Goal: Information Seeking & Learning: Learn about a topic

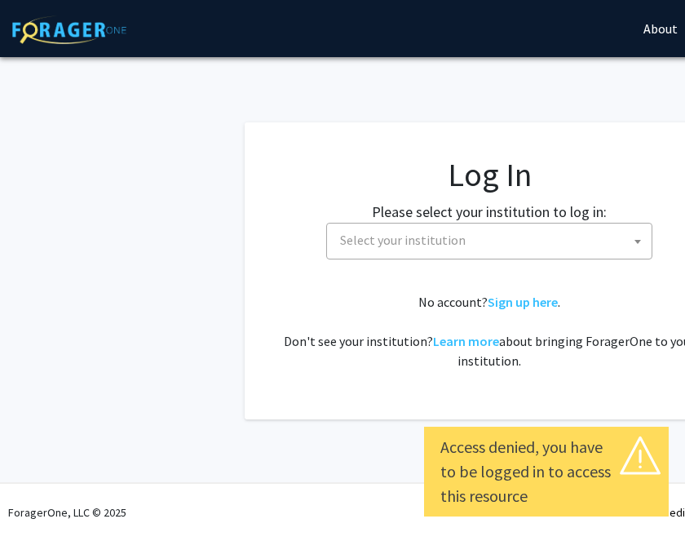
select select
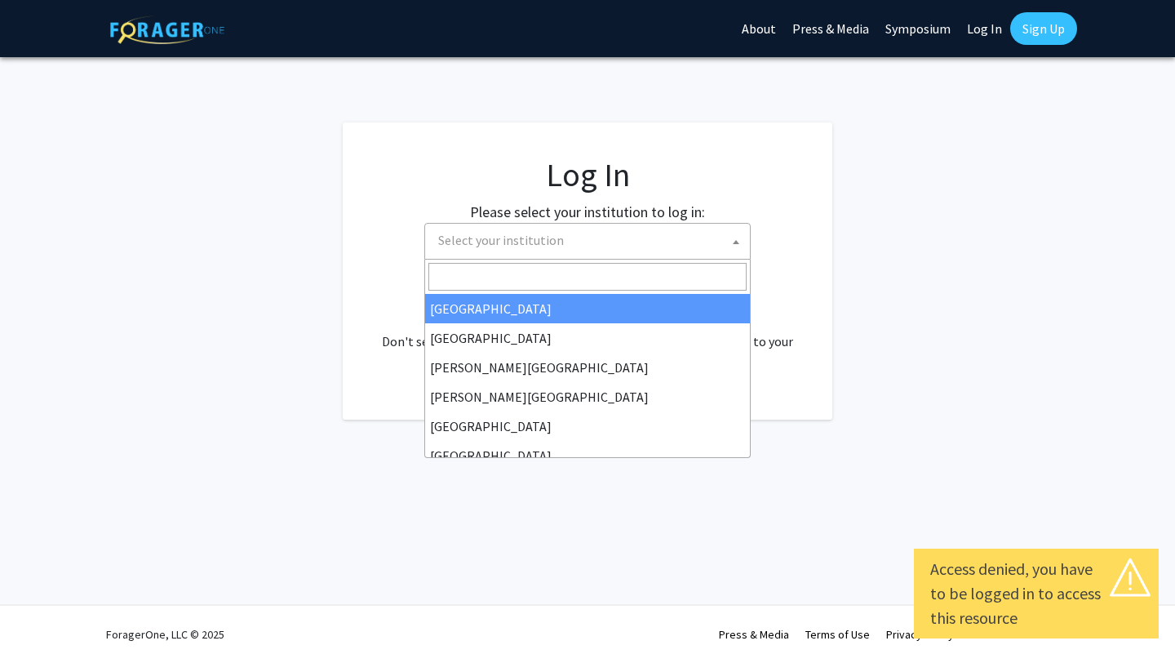
click at [577, 245] on span "Select your institution" at bounding box center [591, 240] width 318 height 33
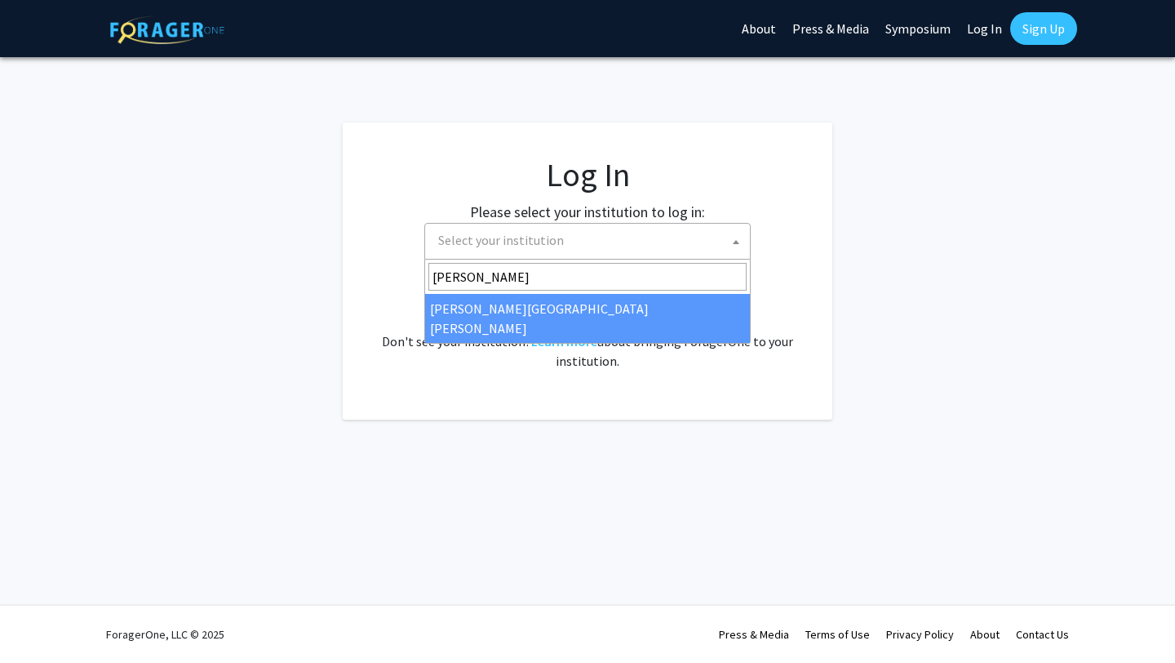
type input "[PERSON_NAME]"
select select "1"
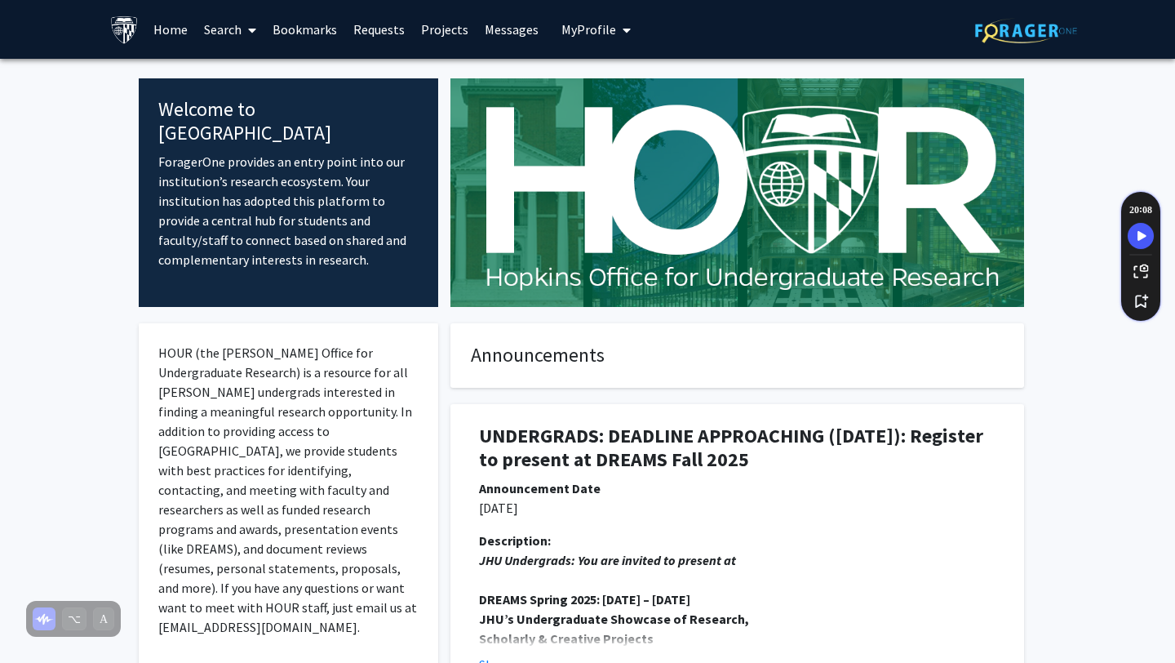
click at [257, 29] on link "Search" at bounding box center [230, 29] width 69 height 57
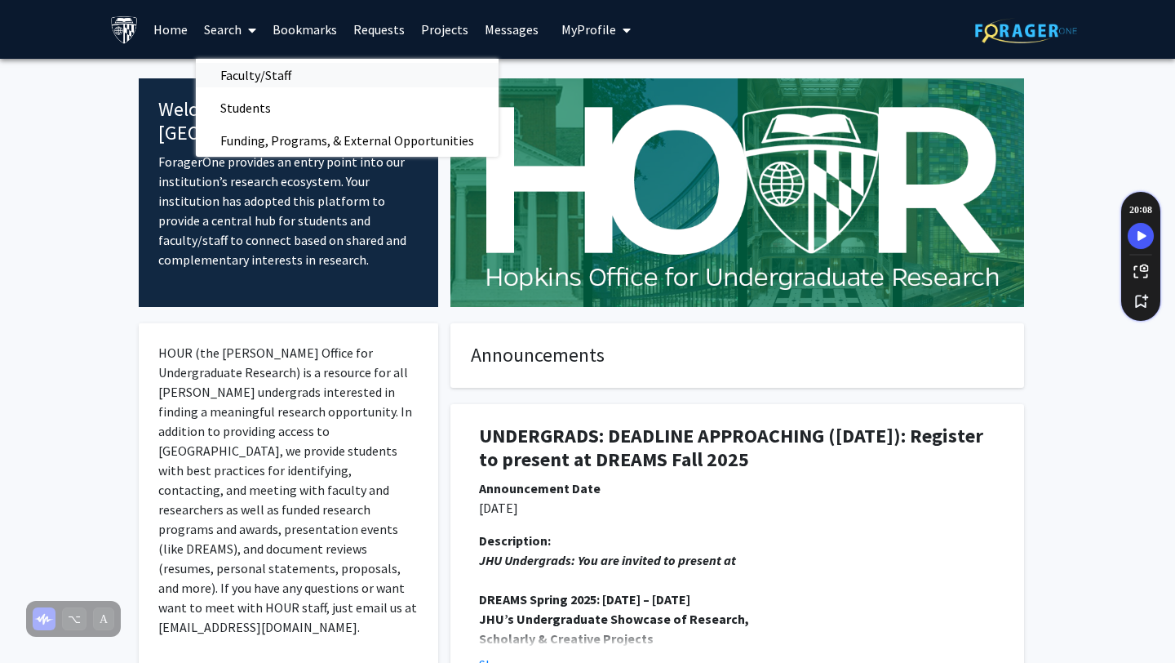
click at [262, 76] on span "Faculty/Staff" at bounding box center [256, 75] width 120 height 33
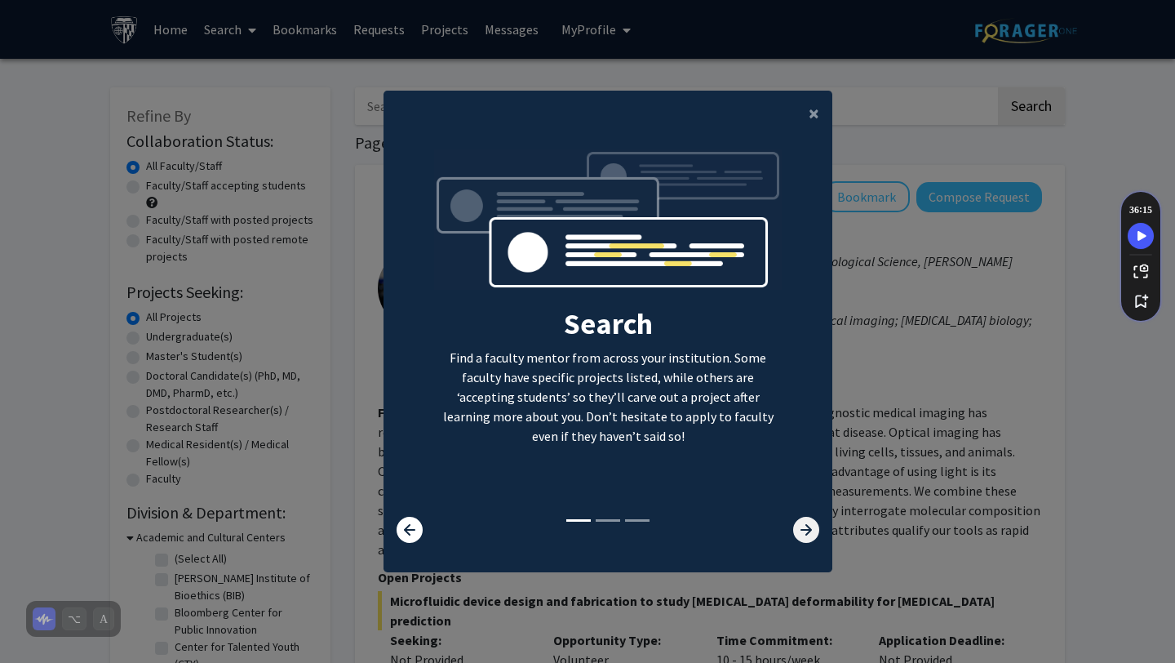
click at [808, 530] on icon at bounding box center [806, 529] width 26 height 26
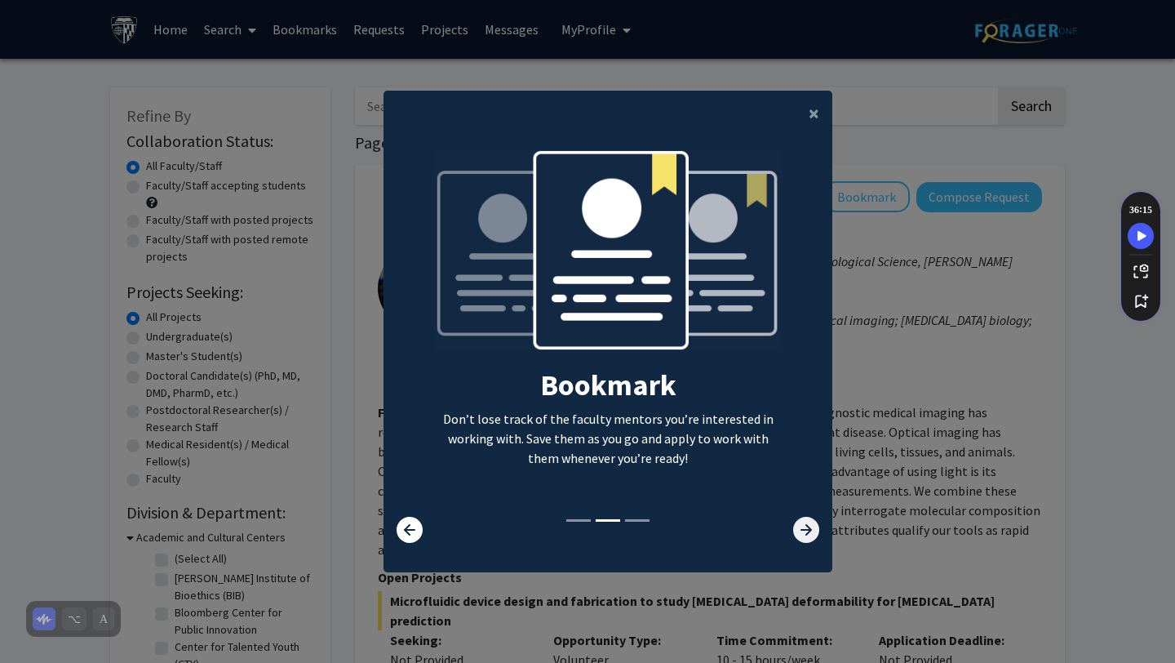
click at [808, 530] on icon at bounding box center [806, 529] width 26 height 26
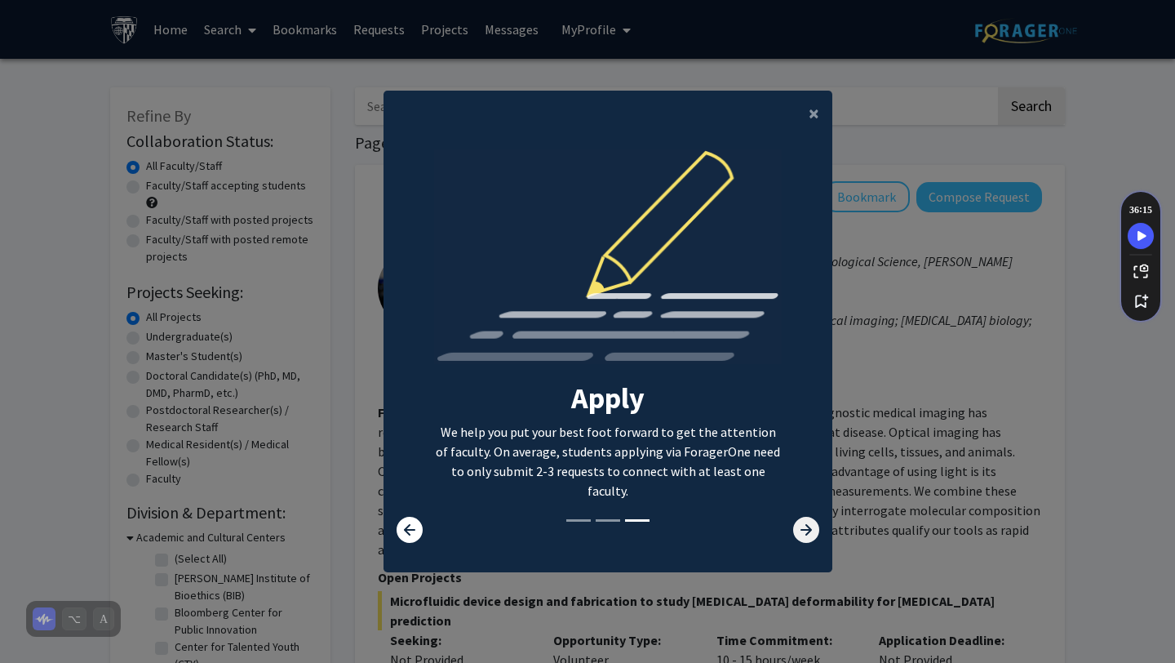
click at [808, 530] on icon at bounding box center [806, 529] width 26 height 26
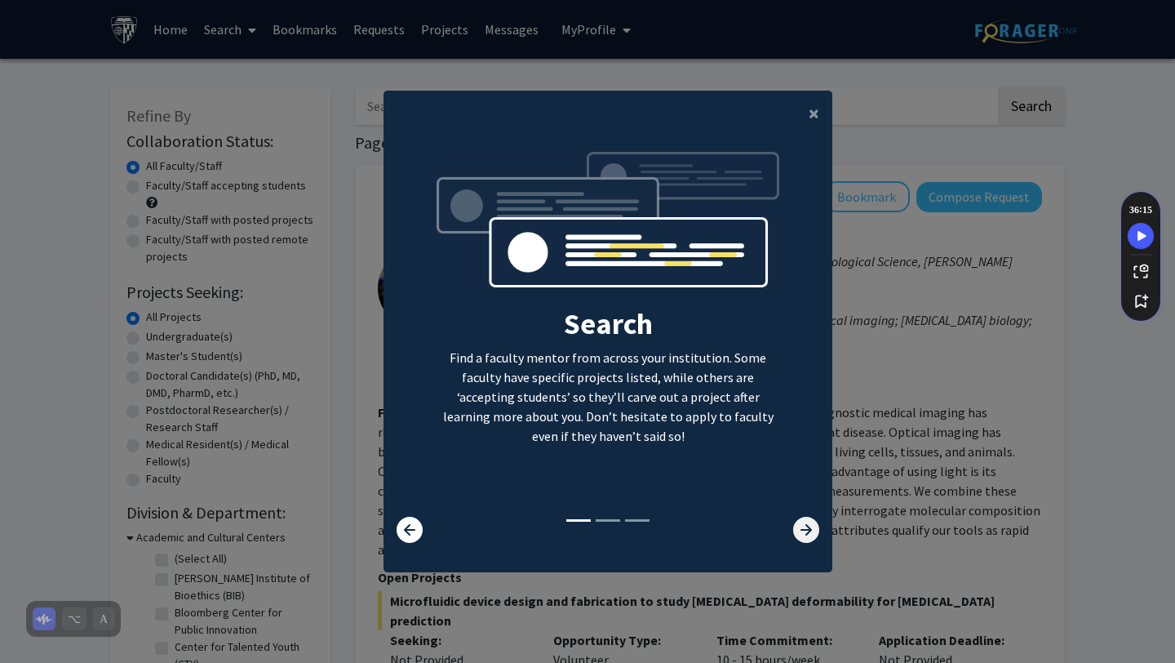
click at [808, 530] on icon at bounding box center [806, 529] width 26 height 26
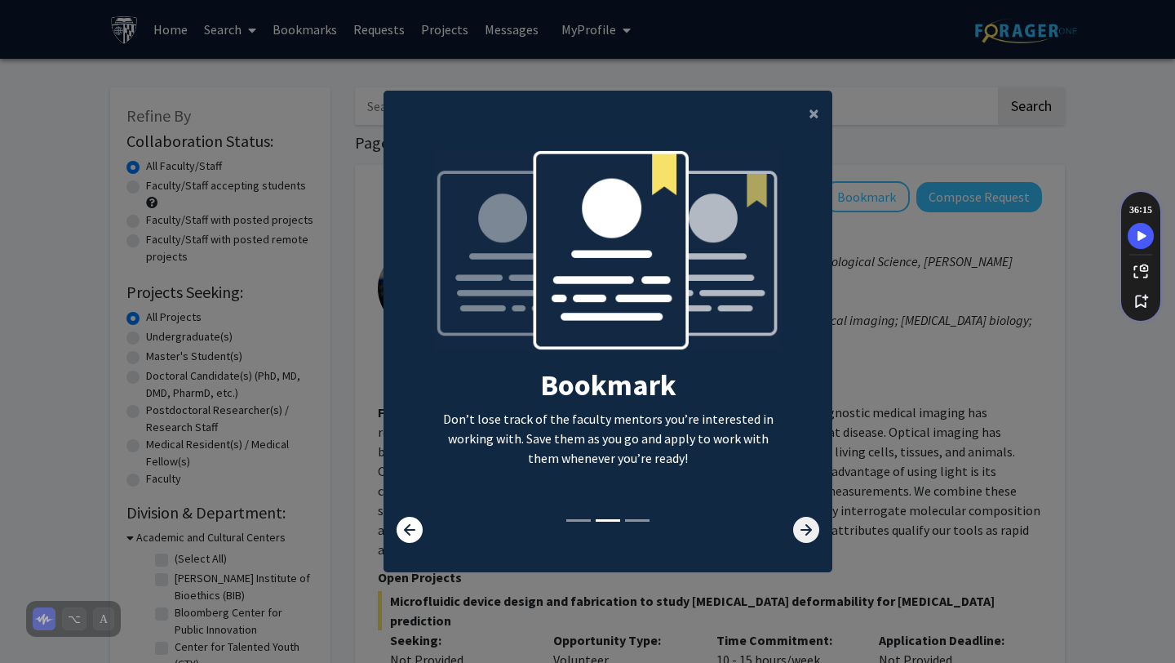
click at [808, 530] on icon at bounding box center [806, 529] width 26 height 26
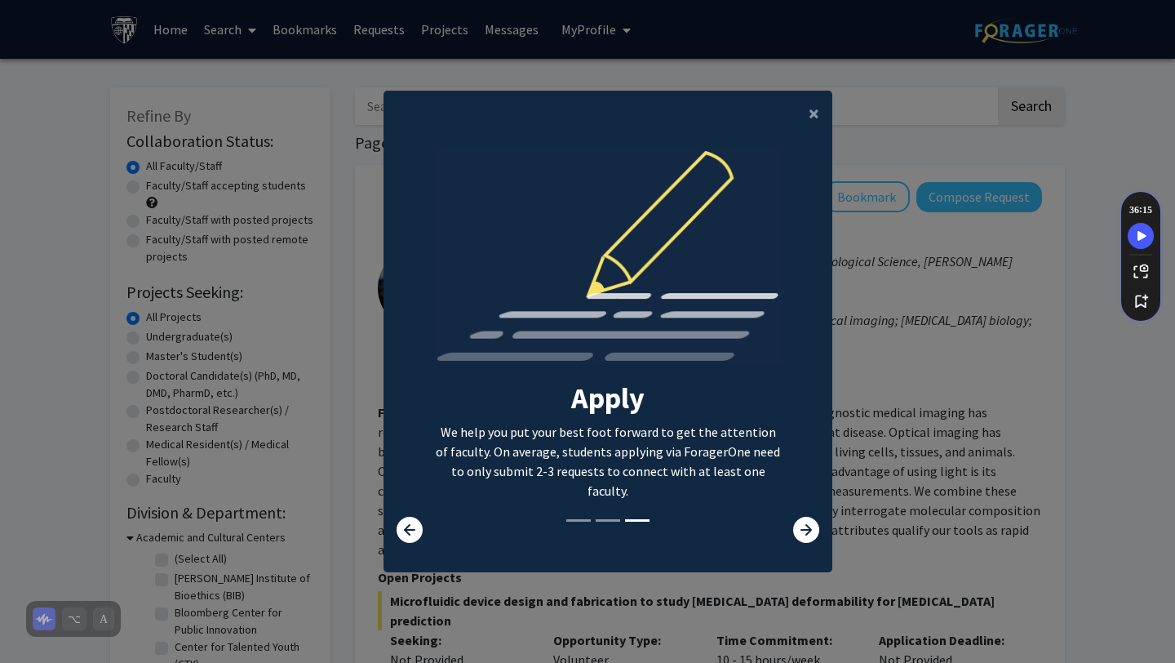
click at [634, 411] on h2 "Apply" at bounding box center [608, 397] width 348 height 35
click at [331, 364] on modal-container "× Search Find a faculty mentor from across your institution. Some faculty have …" at bounding box center [587, 331] width 1175 height 663
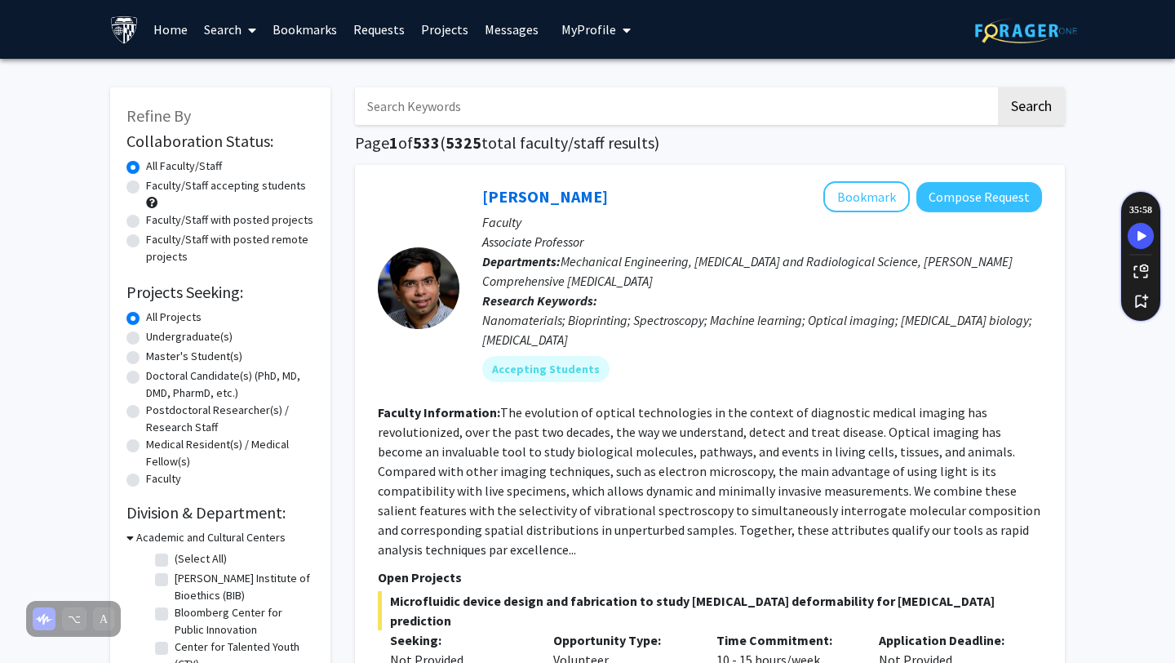
click at [663, 98] on input "Search Keywords" at bounding box center [675, 106] width 641 height 38
click at [780, 118] on input "sexual and reproductive health" at bounding box center [675, 106] width 641 height 38
type input "sexual and reproductive health [GEOGRAPHIC_DATA]"
click at [1019, 98] on button "Search" at bounding box center [1031, 106] width 67 height 38
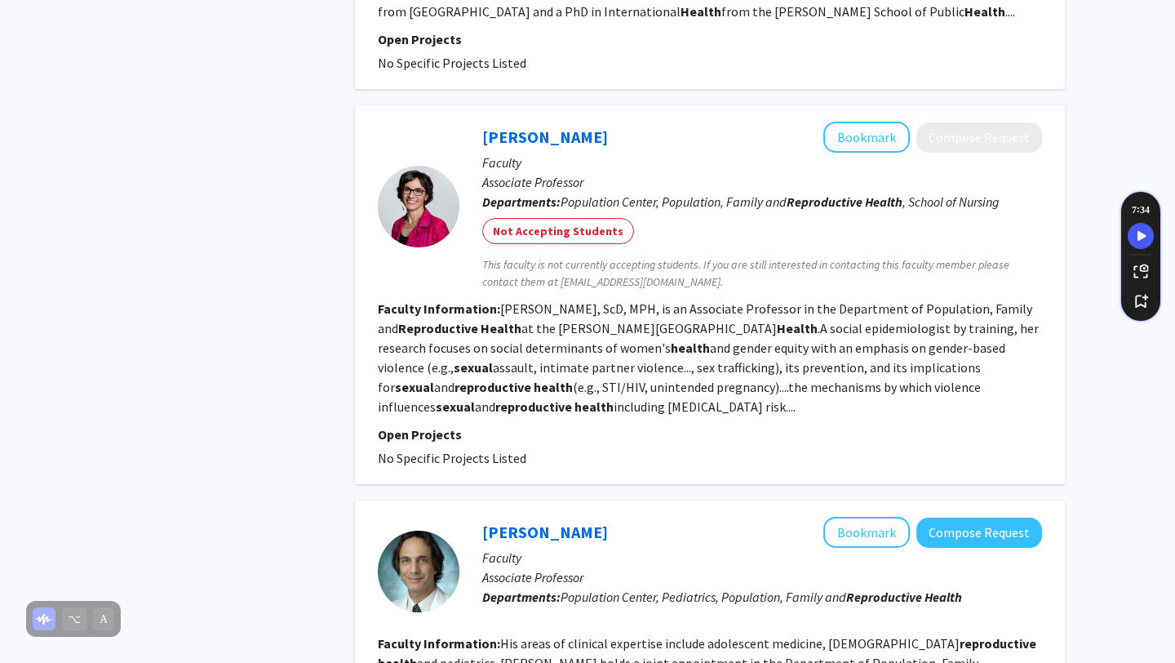
scroll to position [3000, 0]
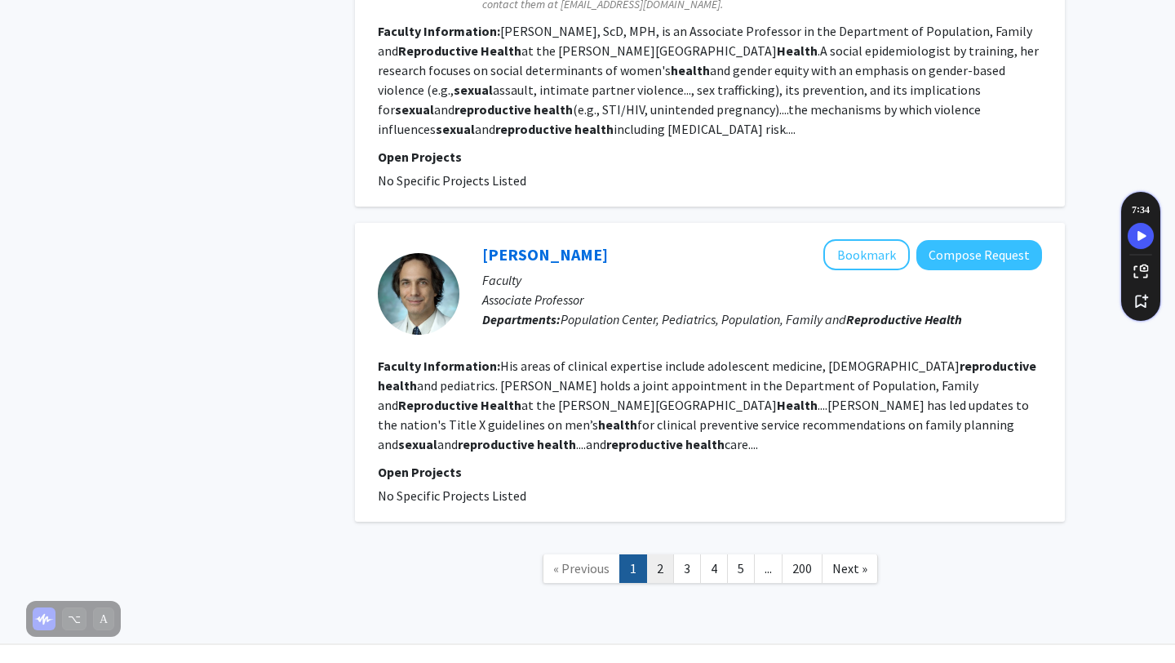
click at [659, 554] on link "2" at bounding box center [660, 568] width 28 height 29
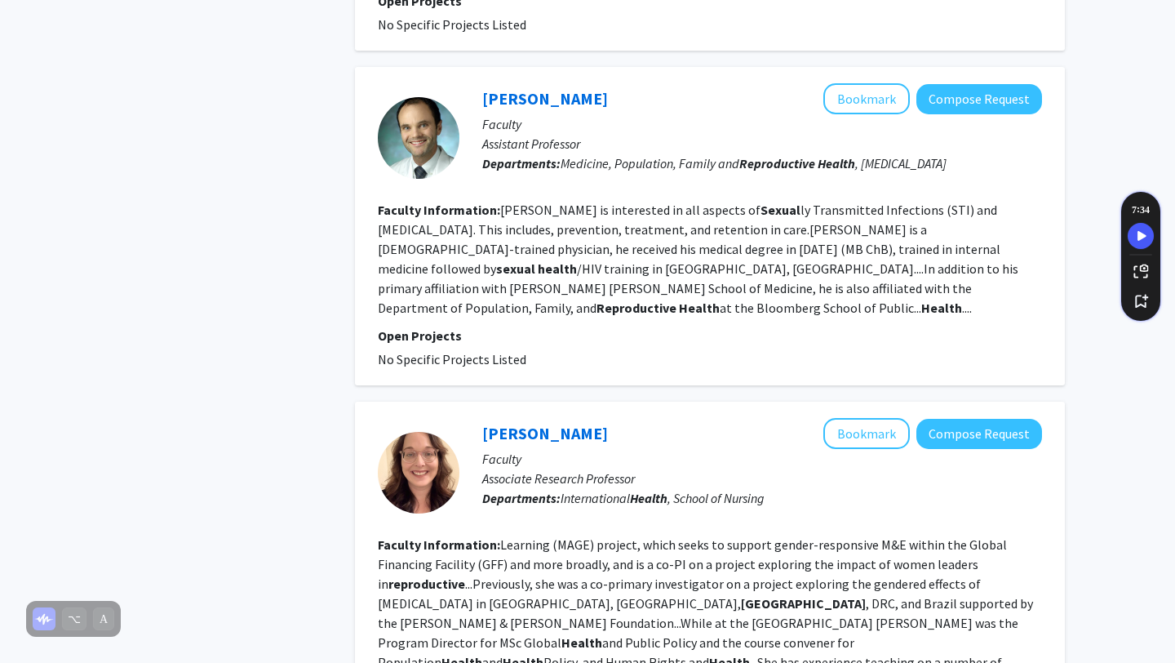
scroll to position [2918, 0]
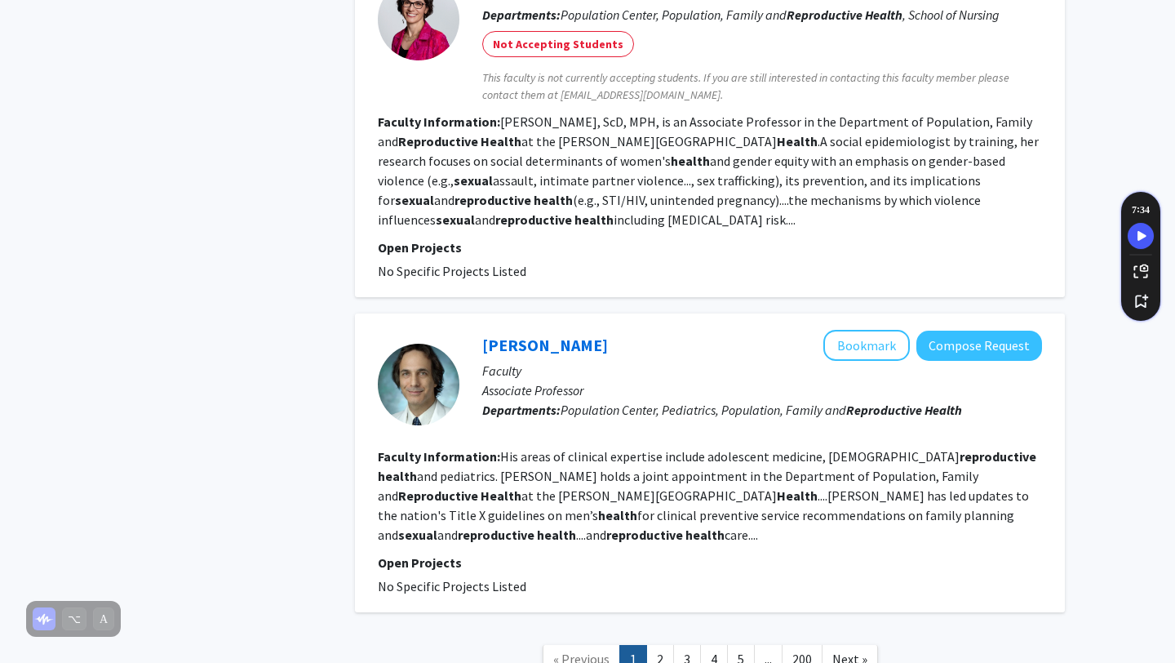
scroll to position [3000, 0]
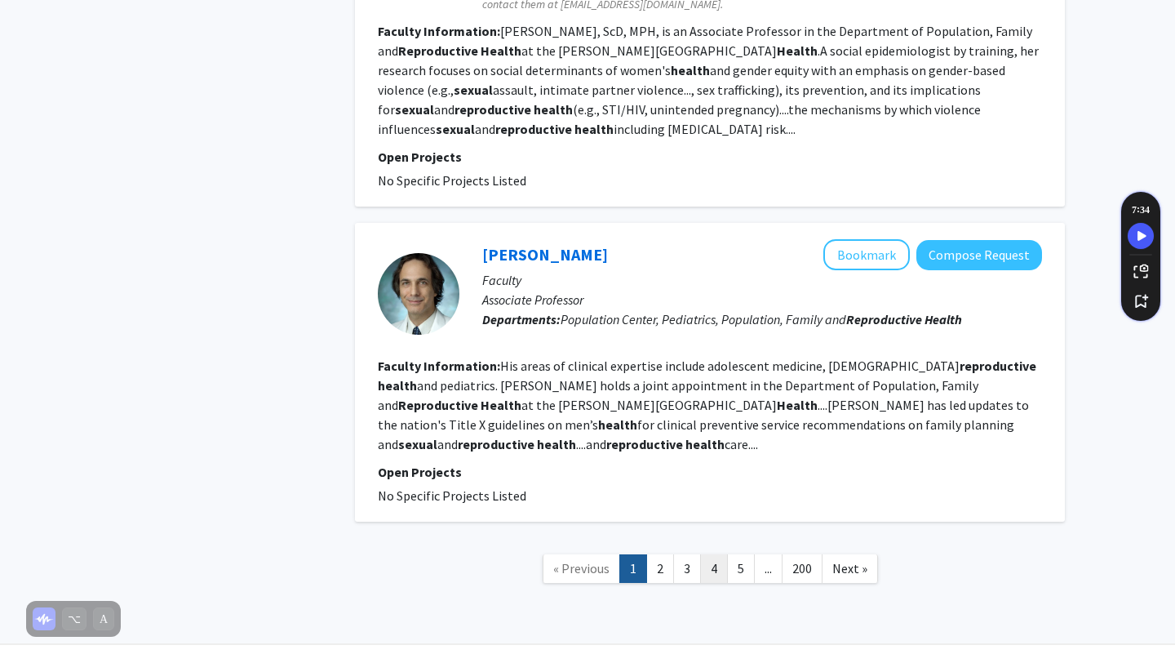
click at [714, 554] on link "4" at bounding box center [714, 568] width 28 height 29
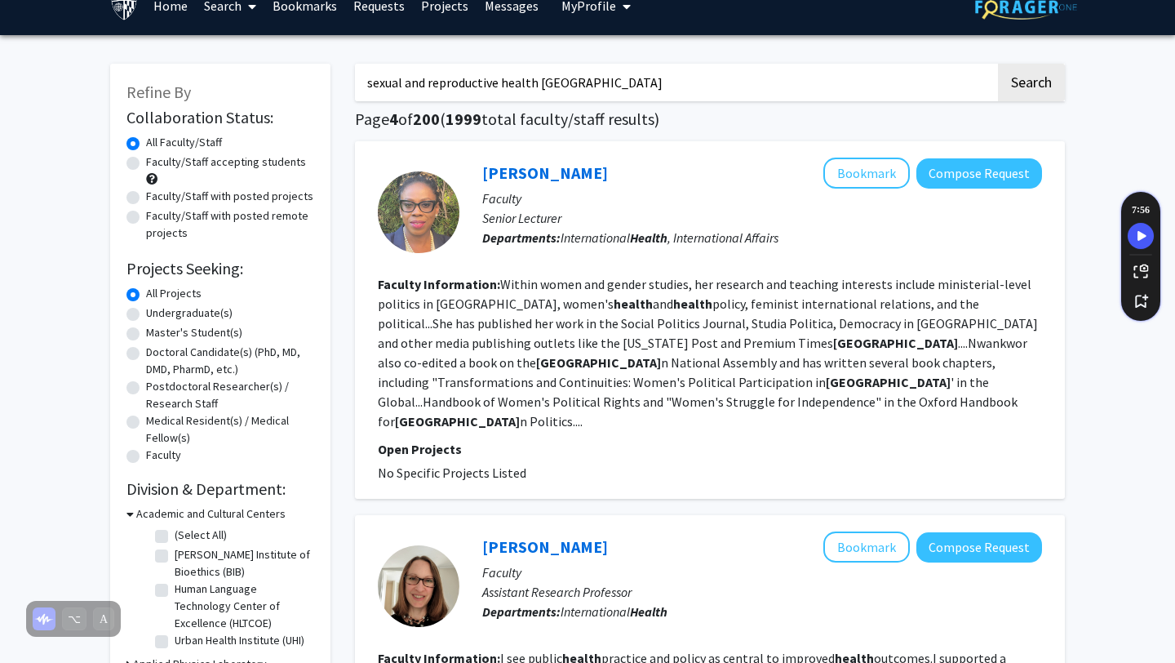
scroll to position [26, 0]
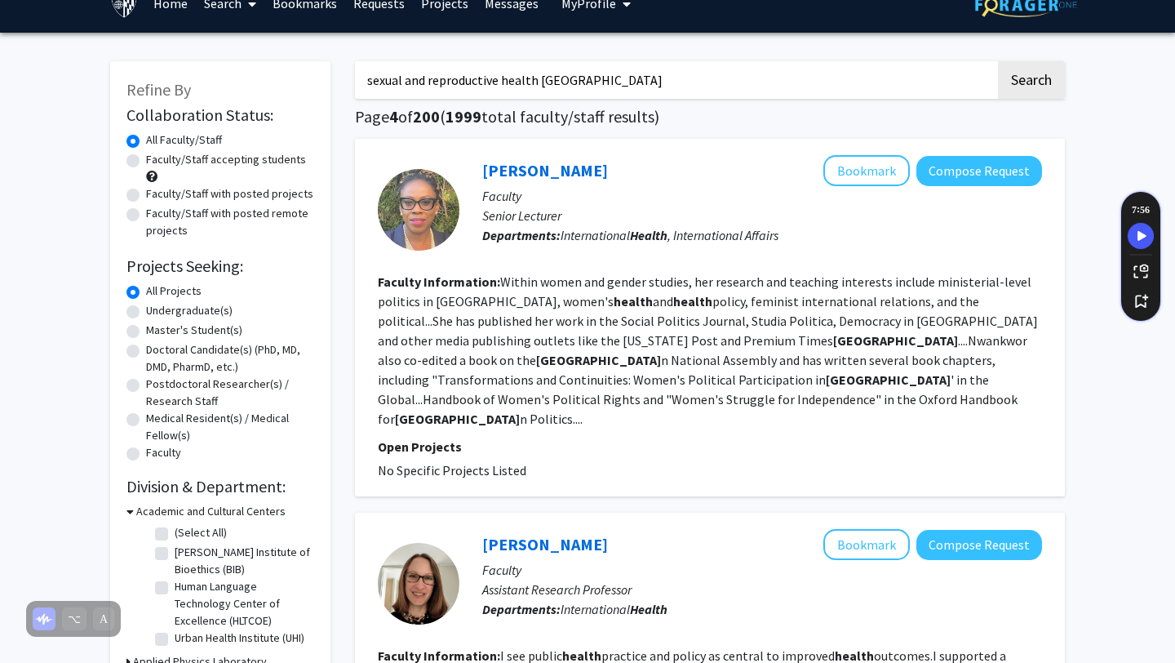
click at [146, 328] on label "Master's Student(s)" at bounding box center [194, 329] width 96 height 17
click at [146, 328] on input "Master's Student(s)" at bounding box center [151, 326] width 11 height 11
radio input "true"
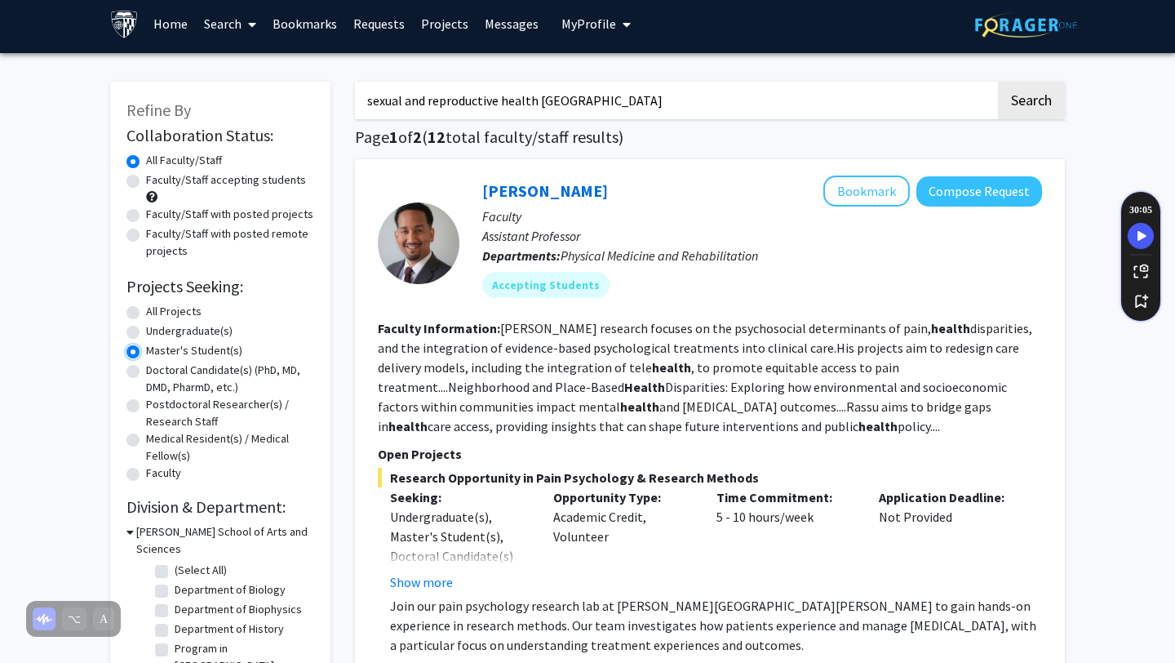
scroll to position [11, 0]
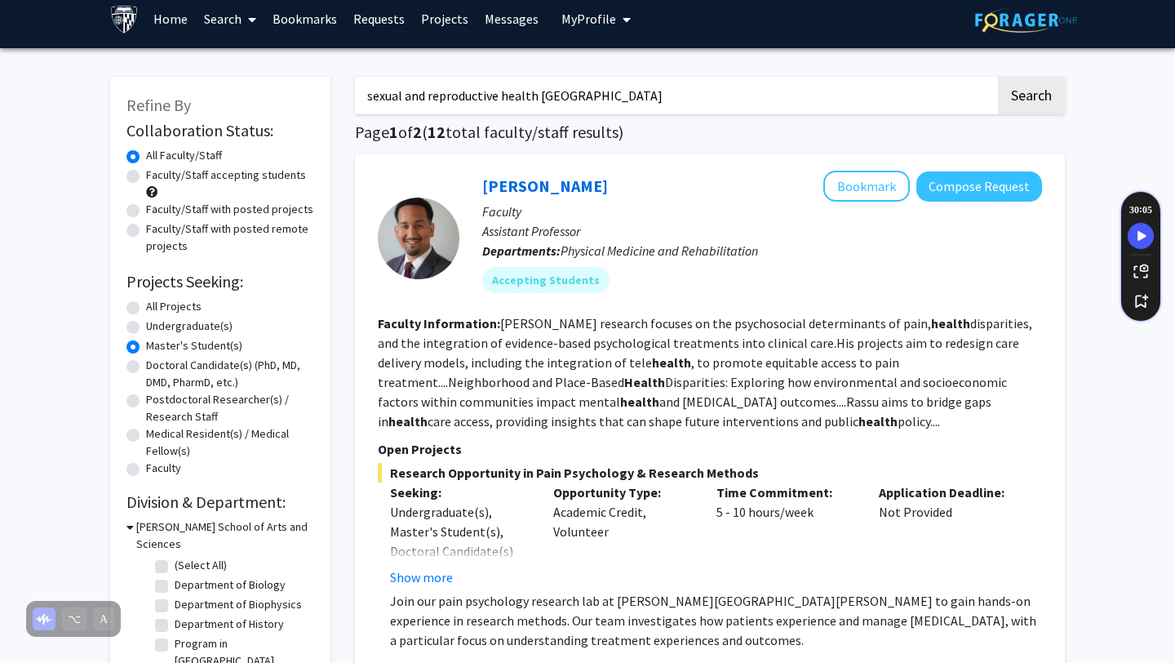
drag, startPoint x: 539, startPoint y: 94, endPoint x: 616, endPoint y: 97, distance: 77.6
click at [614, 97] on input "sexual and reproductive health [GEOGRAPHIC_DATA]" at bounding box center [675, 96] width 641 height 38
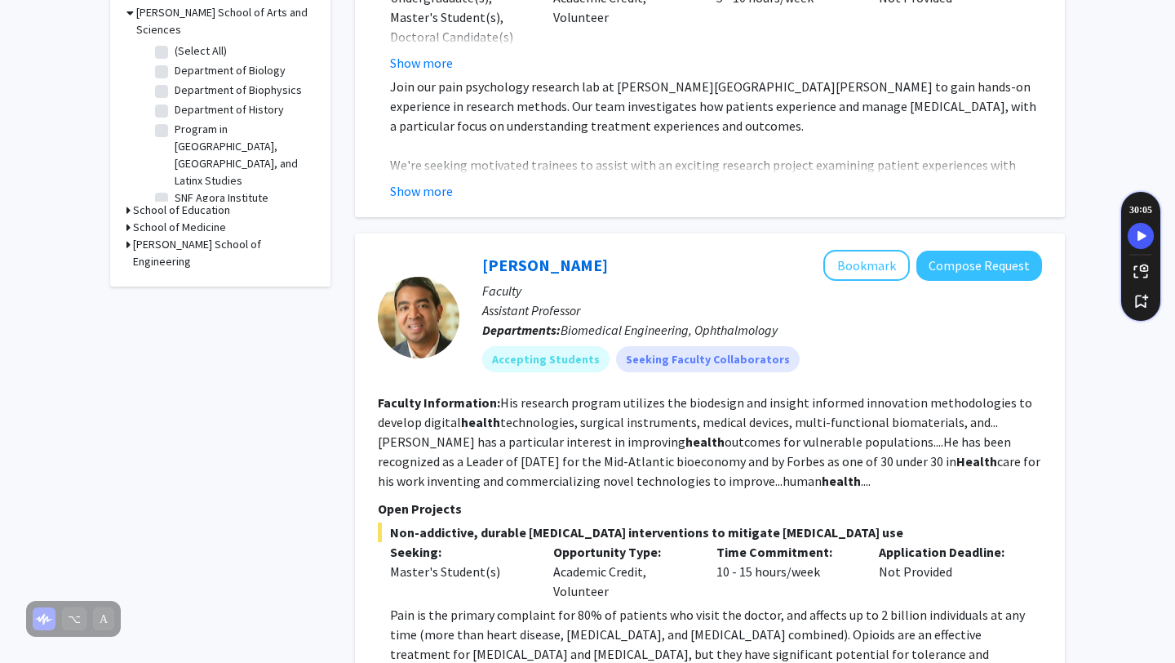
scroll to position [0, 0]
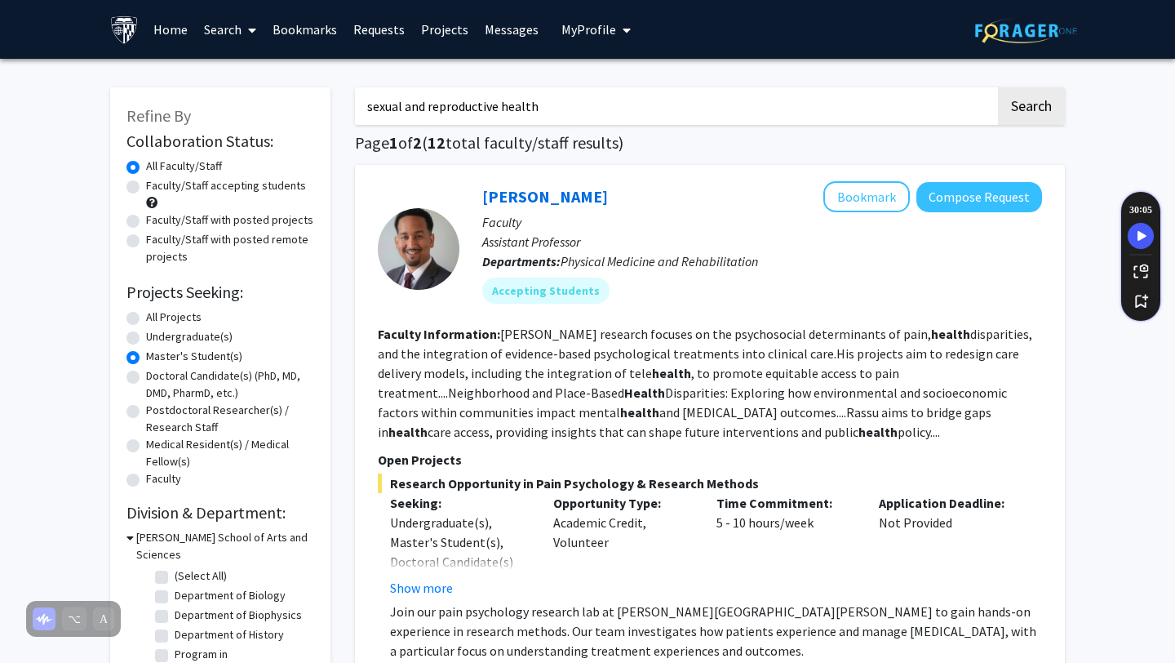
type input "sexual and reproductive health"
click at [146, 313] on label "All Projects" at bounding box center [173, 316] width 55 height 17
click at [146, 313] on input "All Projects" at bounding box center [151, 313] width 11 height 11
radio input "true"
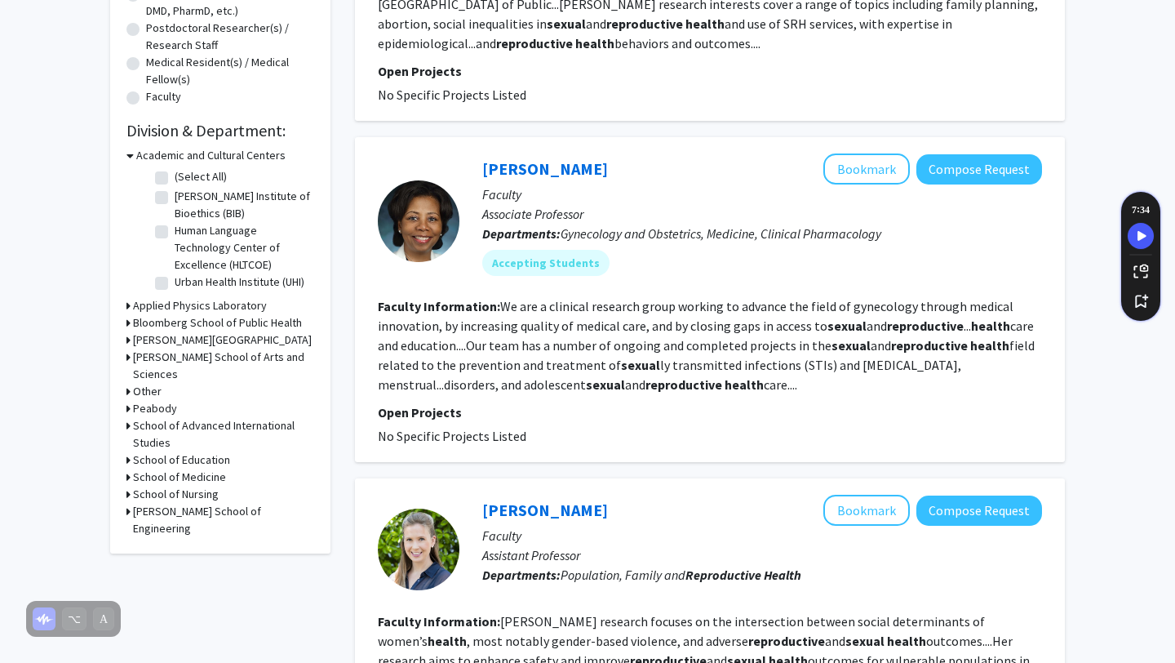
scroll to position [388, 0]
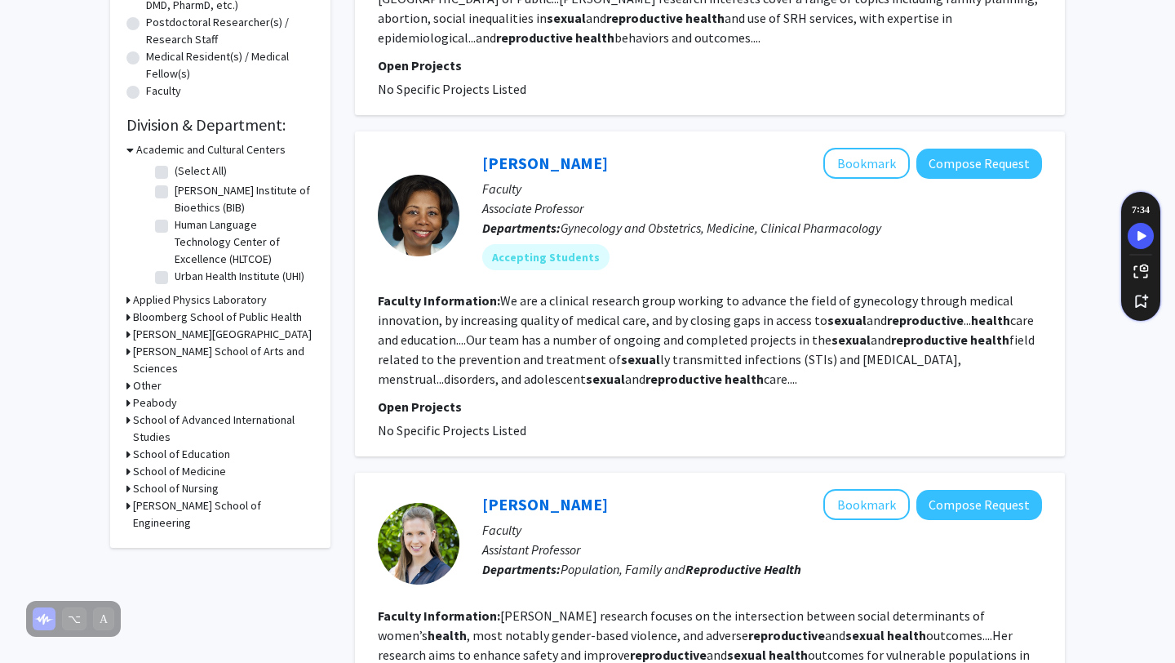
click at [139, 316] on h3 "Bloomberg School of Public Health" at bounding box center [217, 316] width 169 height 17
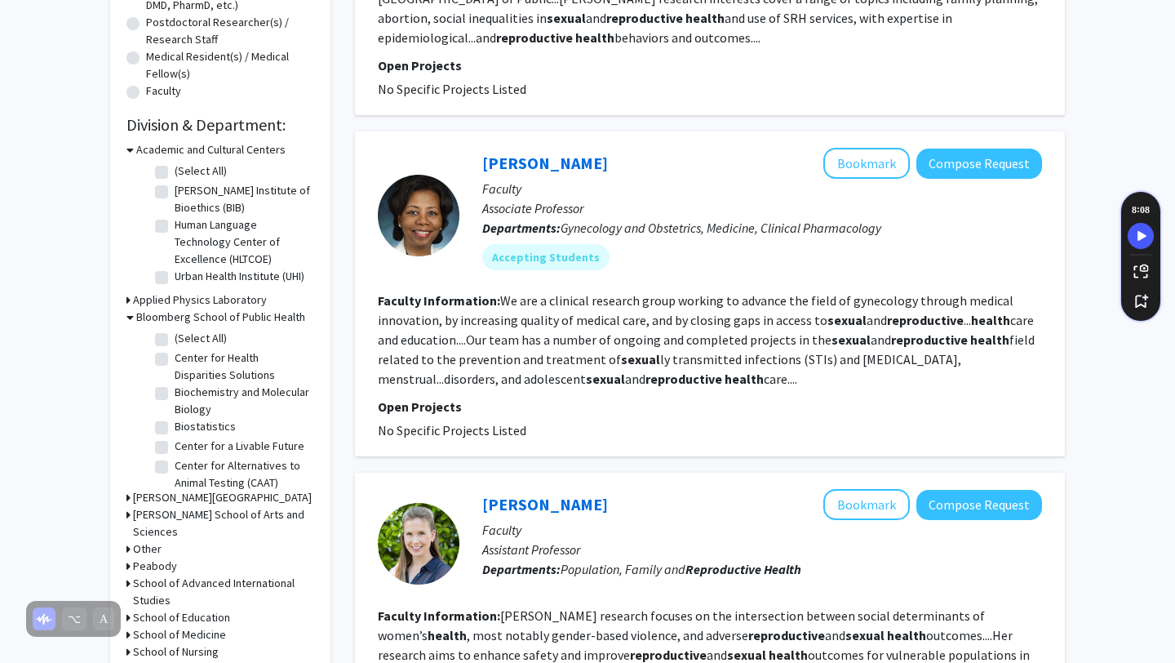
click at [175, 341] on label "(Select All)" at bounding box center [201, 338] width 52 height 17
click at [175, 340] on input "(Select All)" at bounding box center [180, 335] width 11 height 11
checkbox input "true"
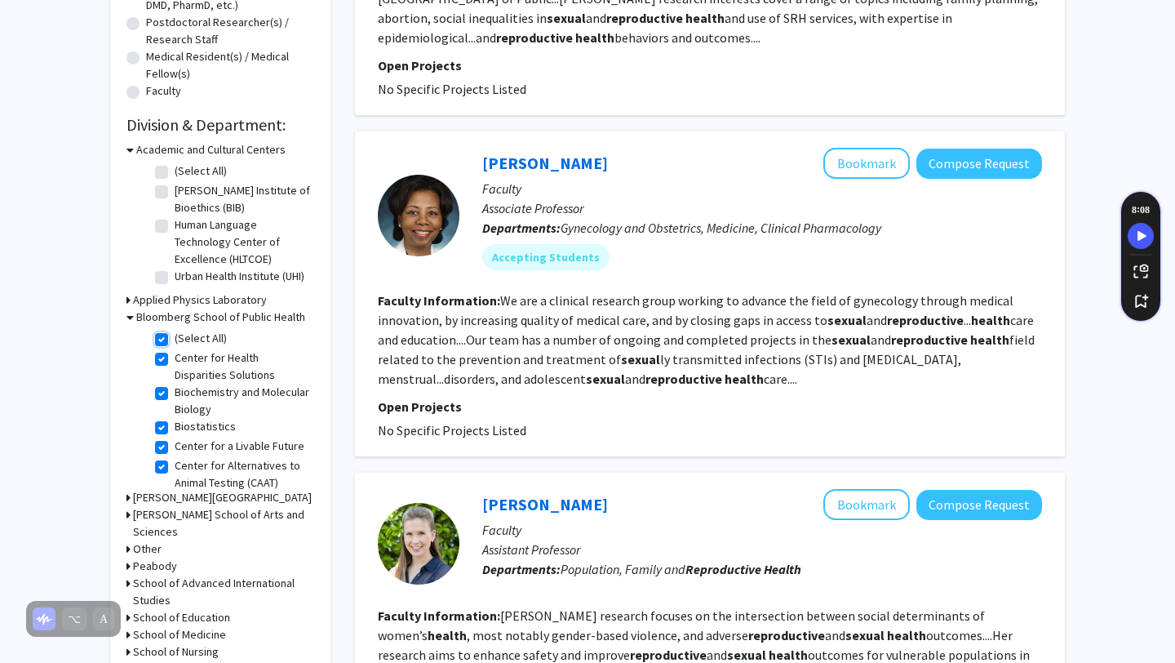
checkbox input "true"
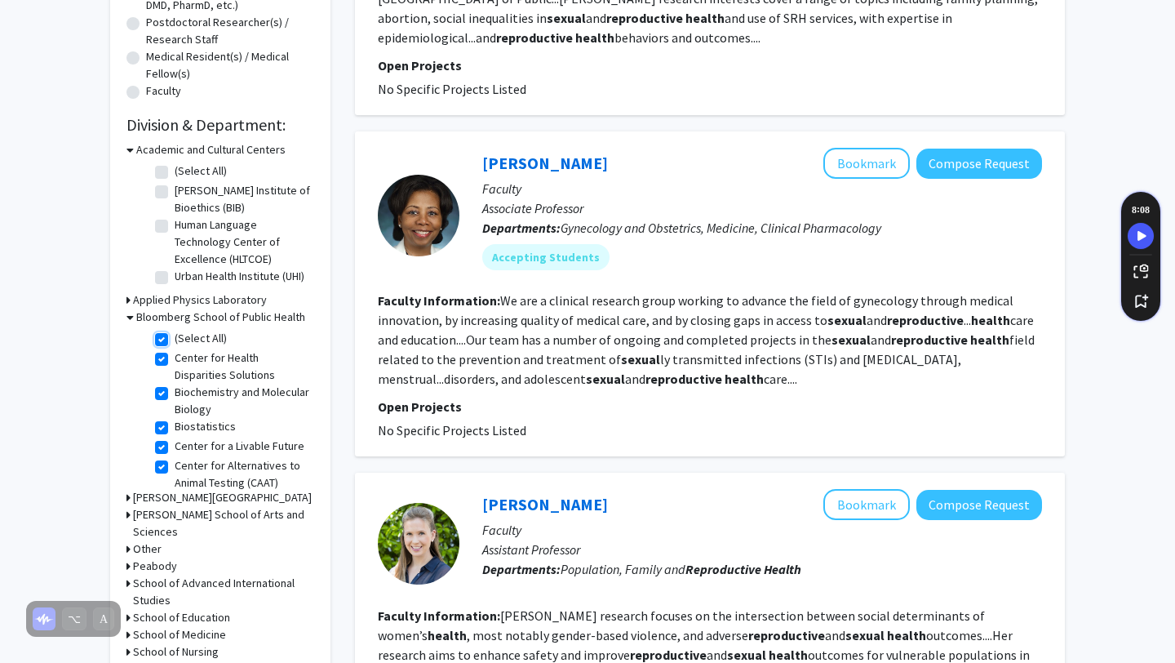
checkbox input "true"
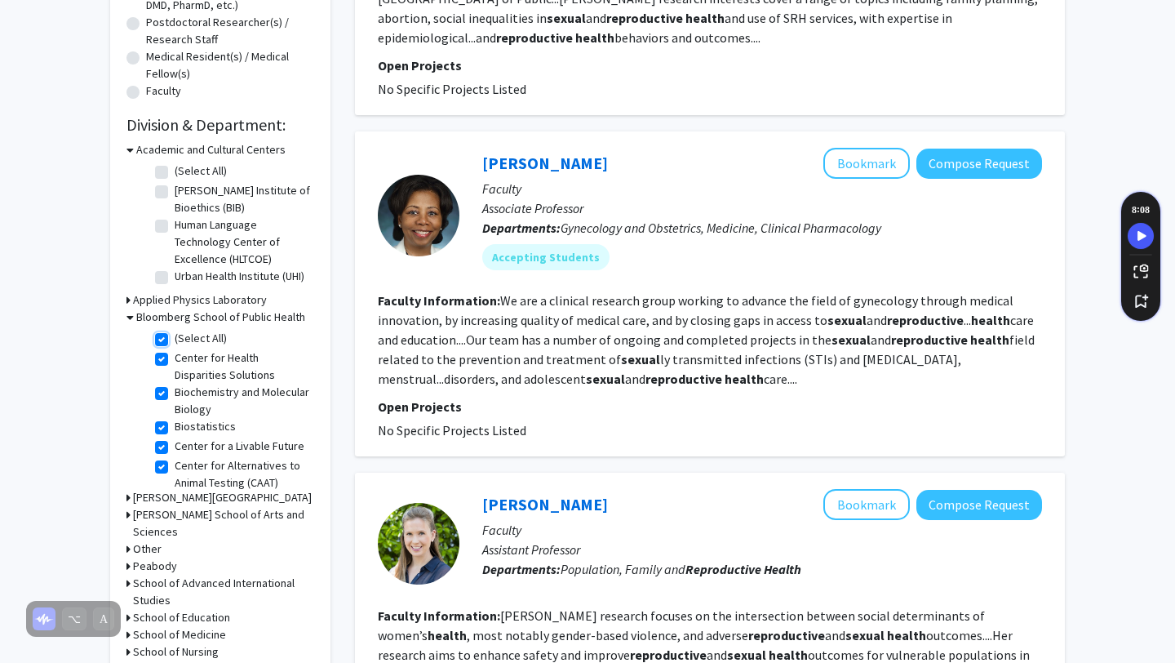
checkbox input "true"
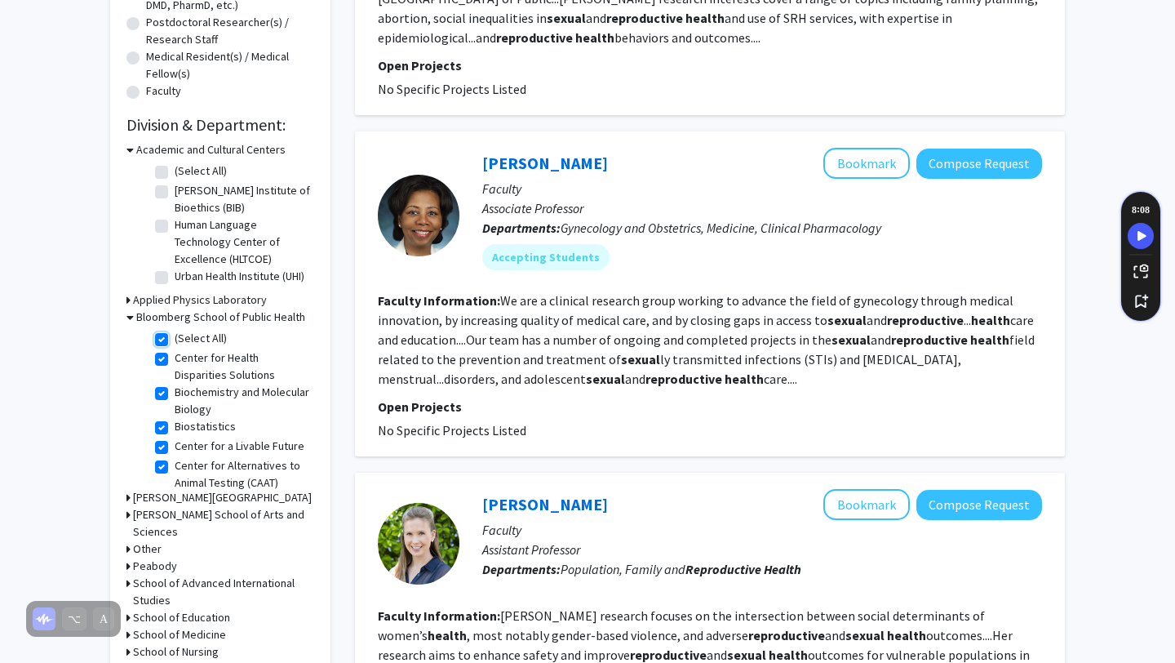
checkbox input "true"
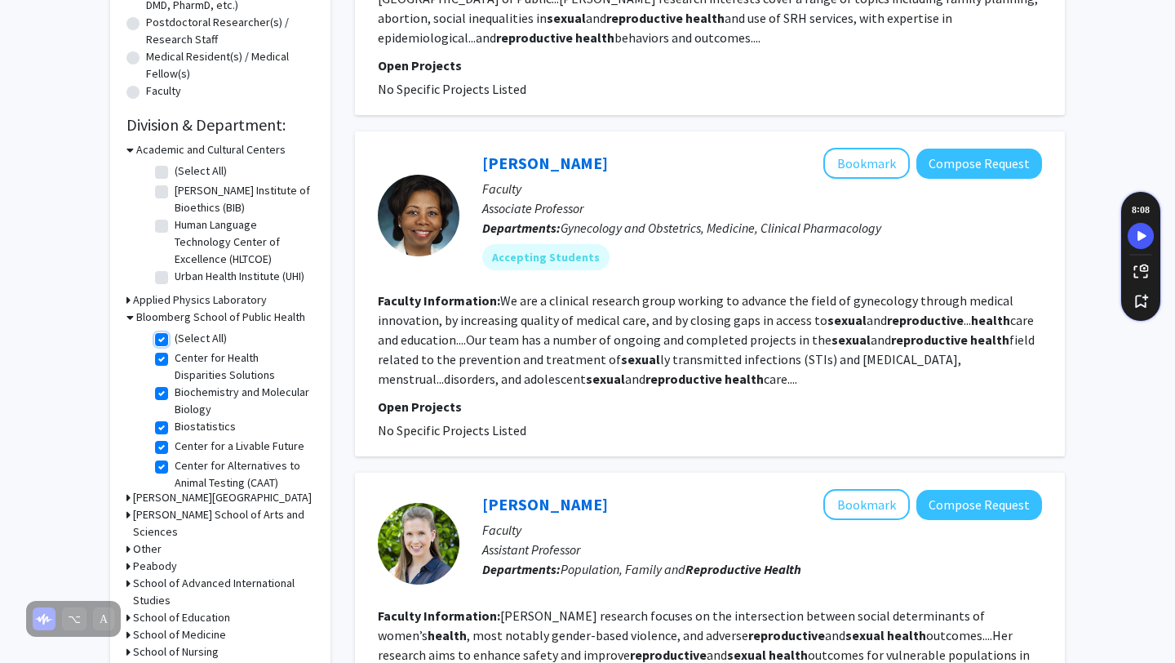
checkbox input "true"
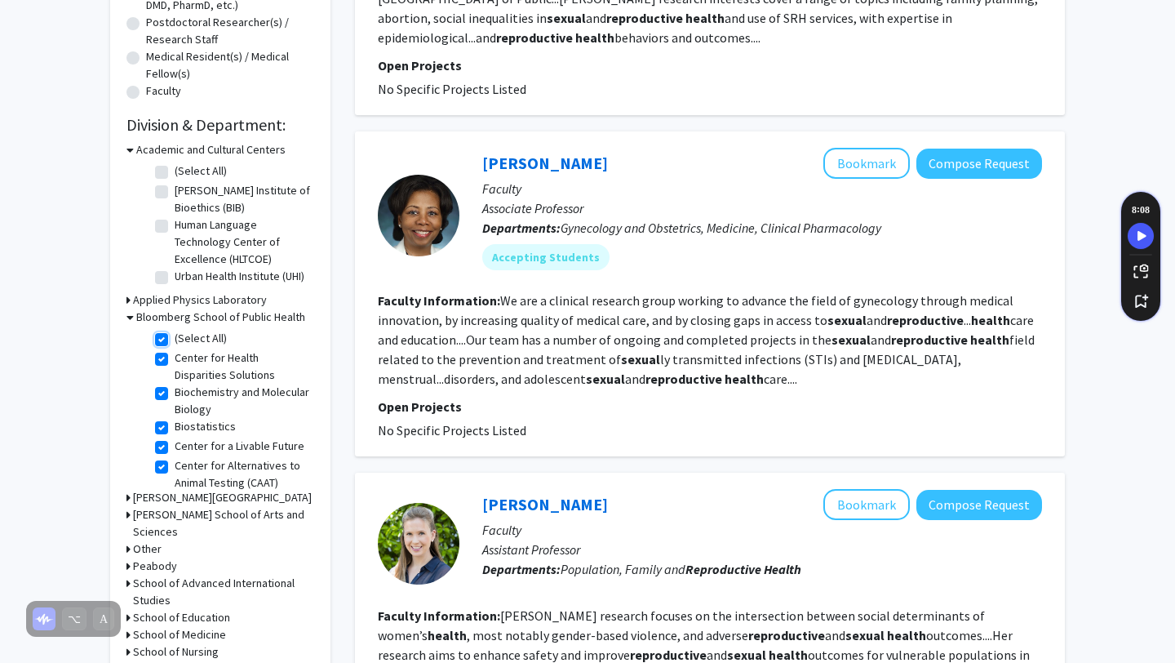
checkbox input "true"
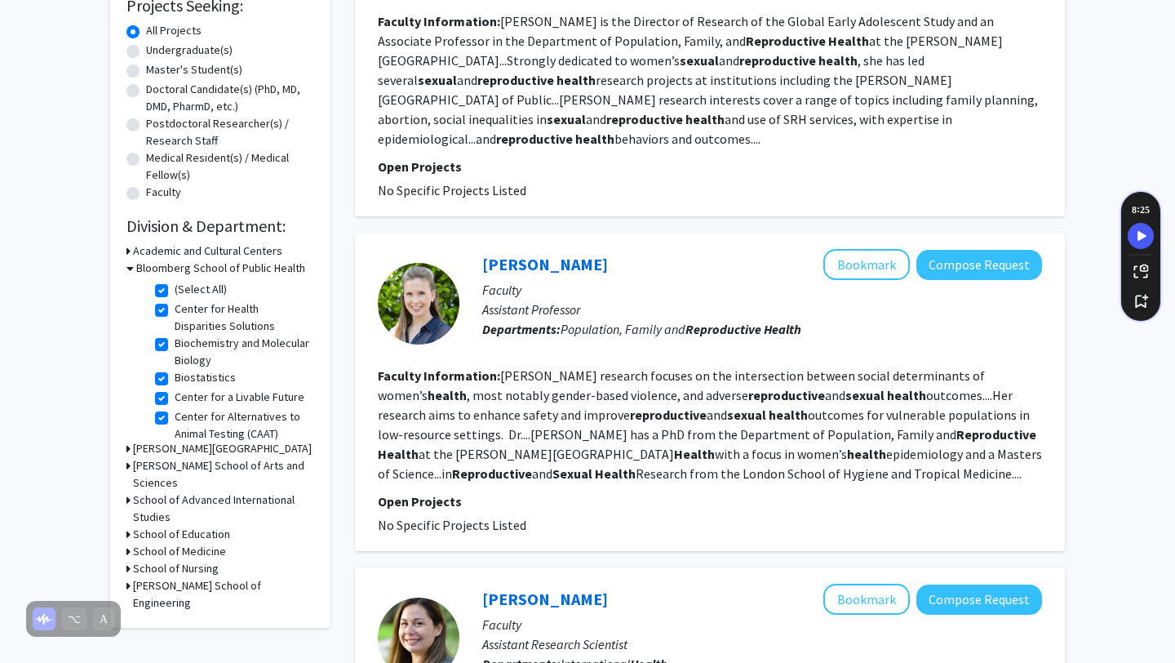
scroll to position [282, 0]
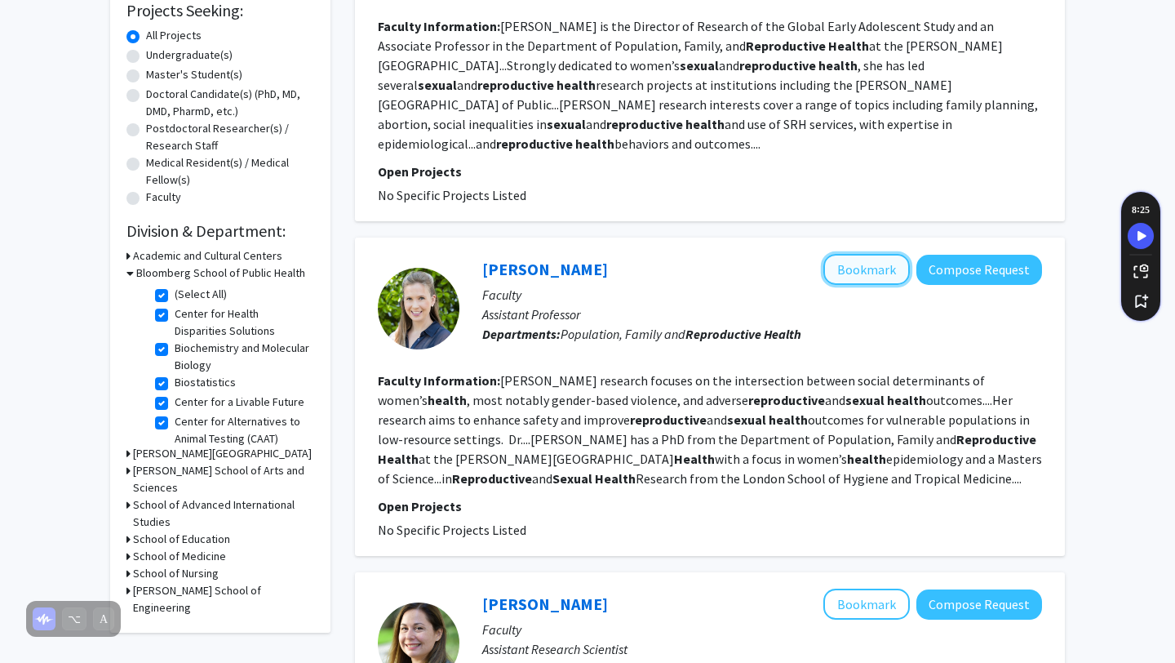
click at [868, 254] on button "Bookmark" at bounding box center [866, 269] width 86 height 31
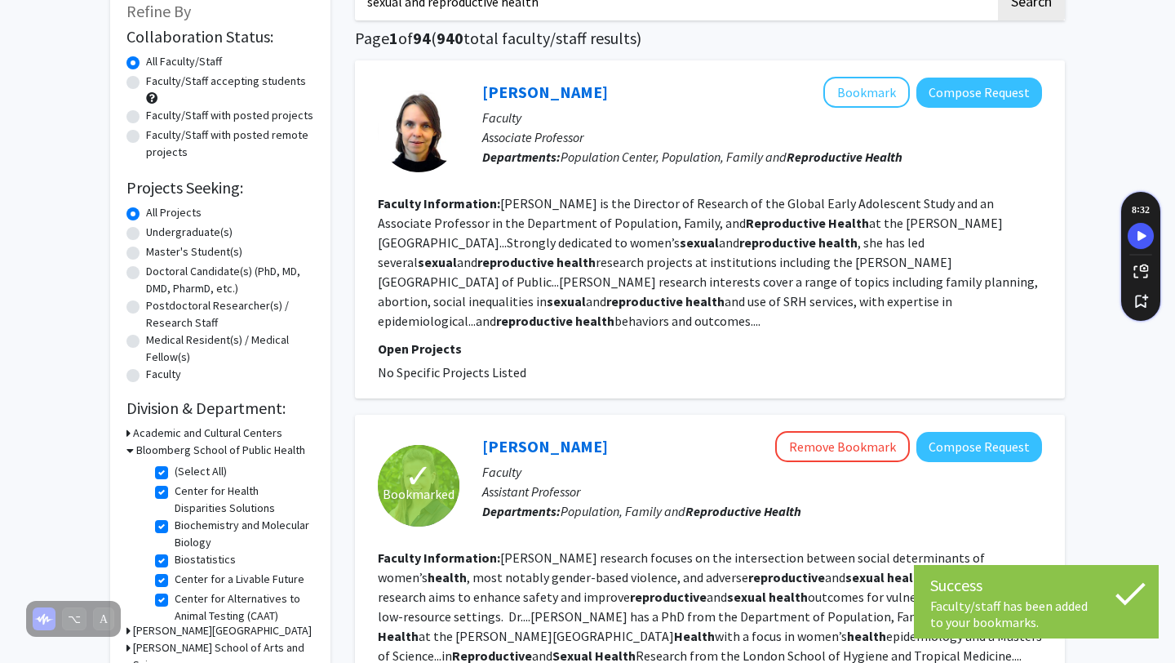
scroll to position [107, 0]
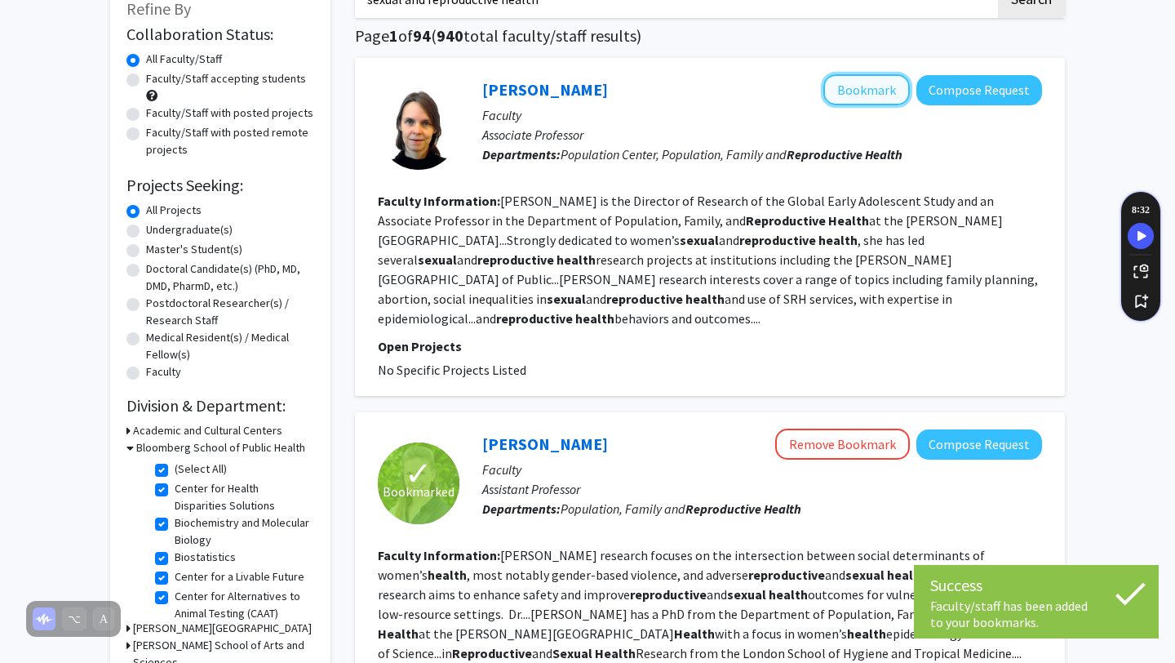
click at [871, 78] on button "Bookmark" at bounding box center [866, 89] width 86 height 31
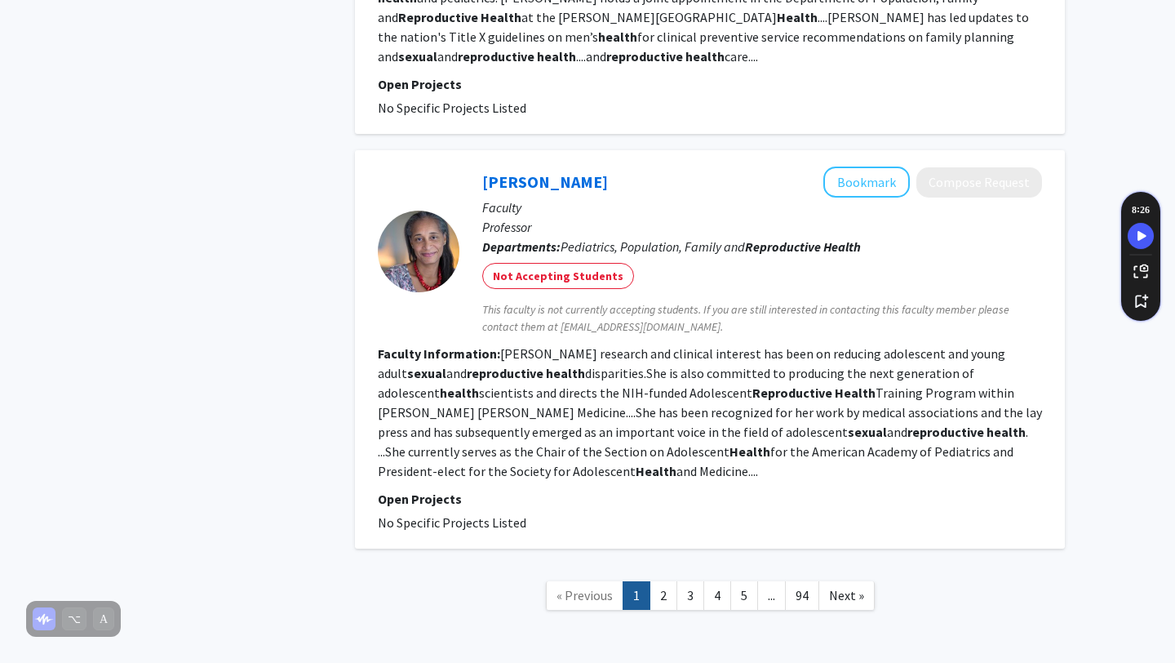
scroll to position [3074, 0]
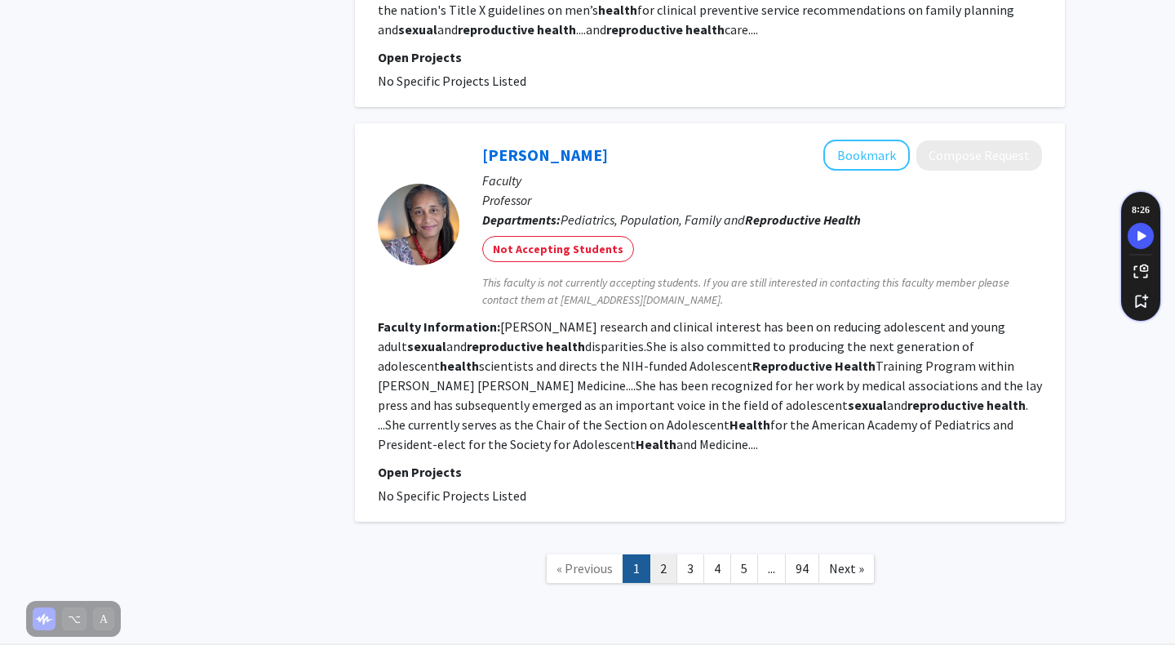
click at [660, 554] on link "2" at bounding box center [663, 568] width 28 height 29
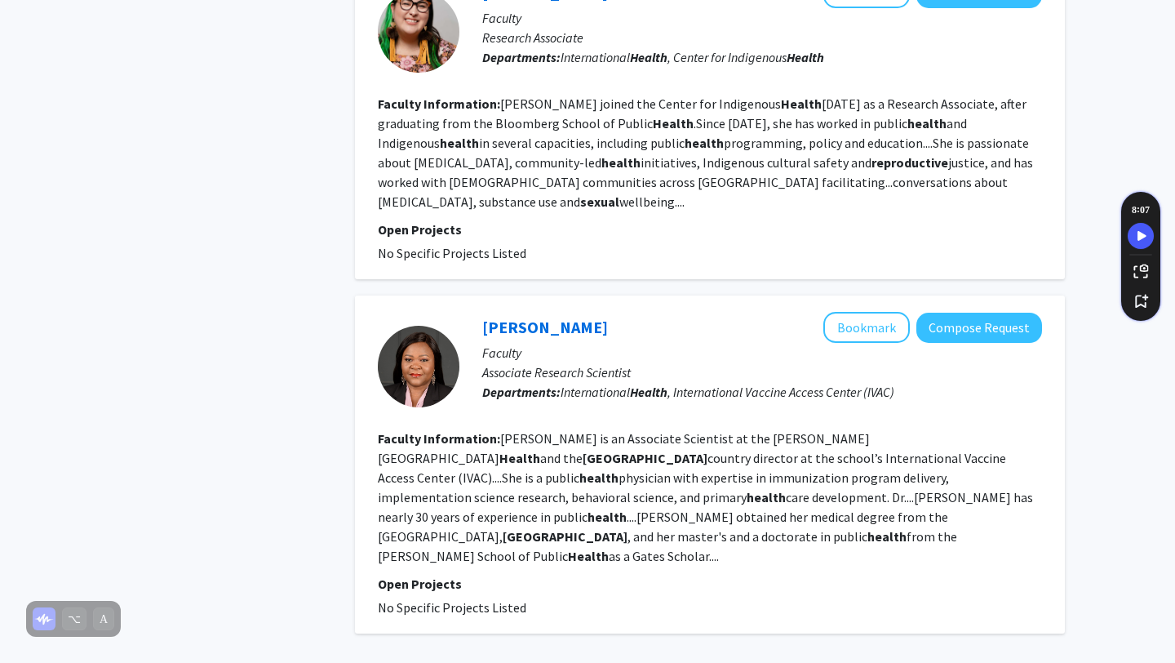
scroll to position [2959, 0]
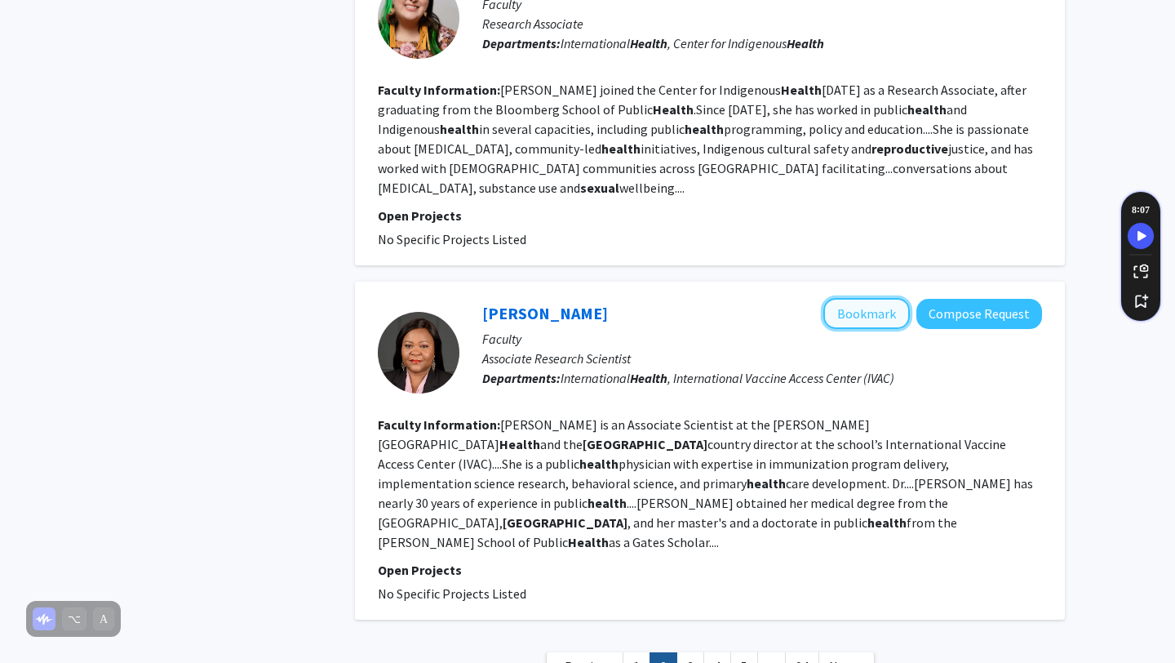
click at [866, 298] on button "Bookmark" at bounding box center [866, 313] width 86 height 31
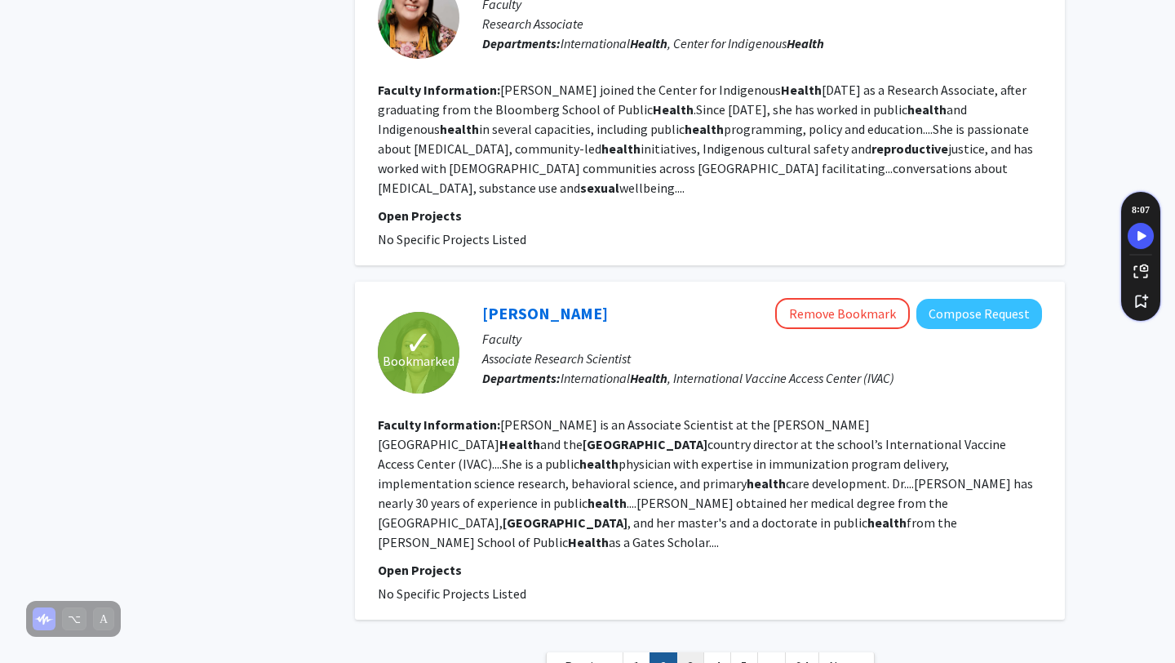
click at [685, 652] on link "3" at bounding box center [690, 666] width 28 height 29
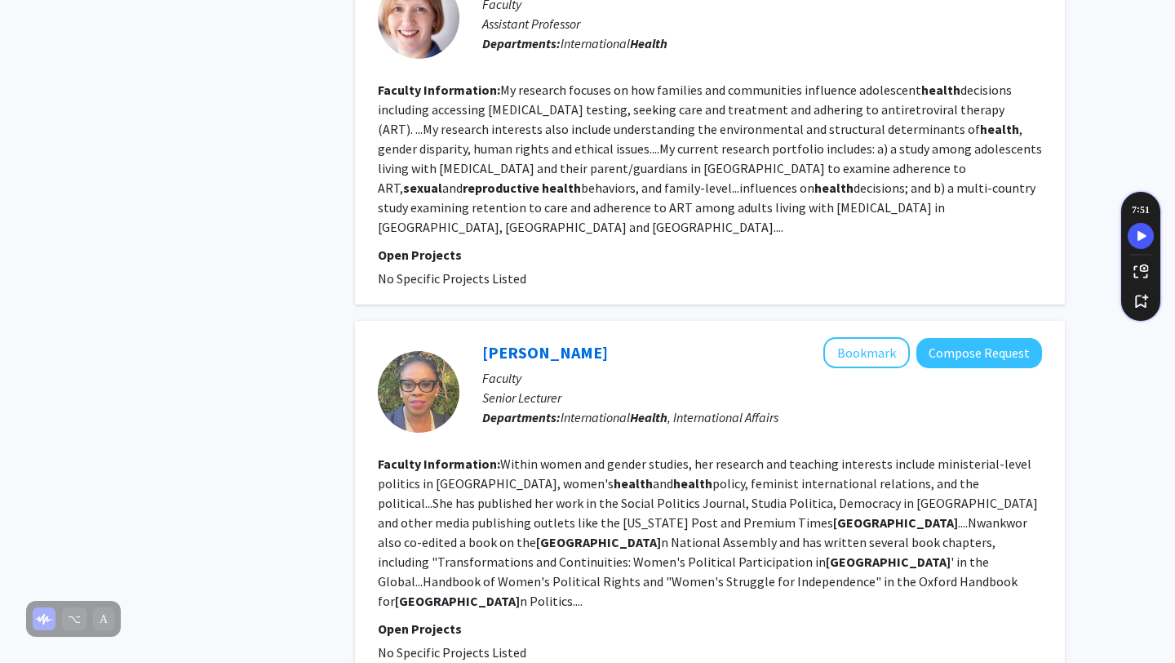
scroll to position [1950, 0]
click at [853, 336] on button "Bookmark" at bounding box center [866, 351] width 86 height 31
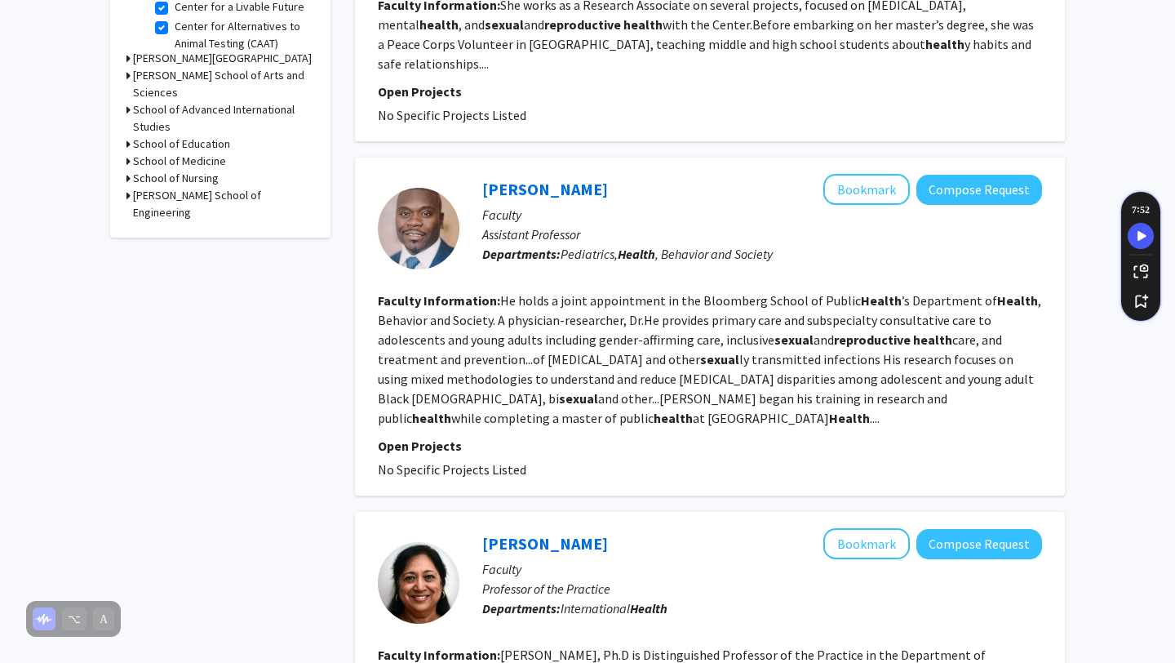
scroll to position [0, 0]
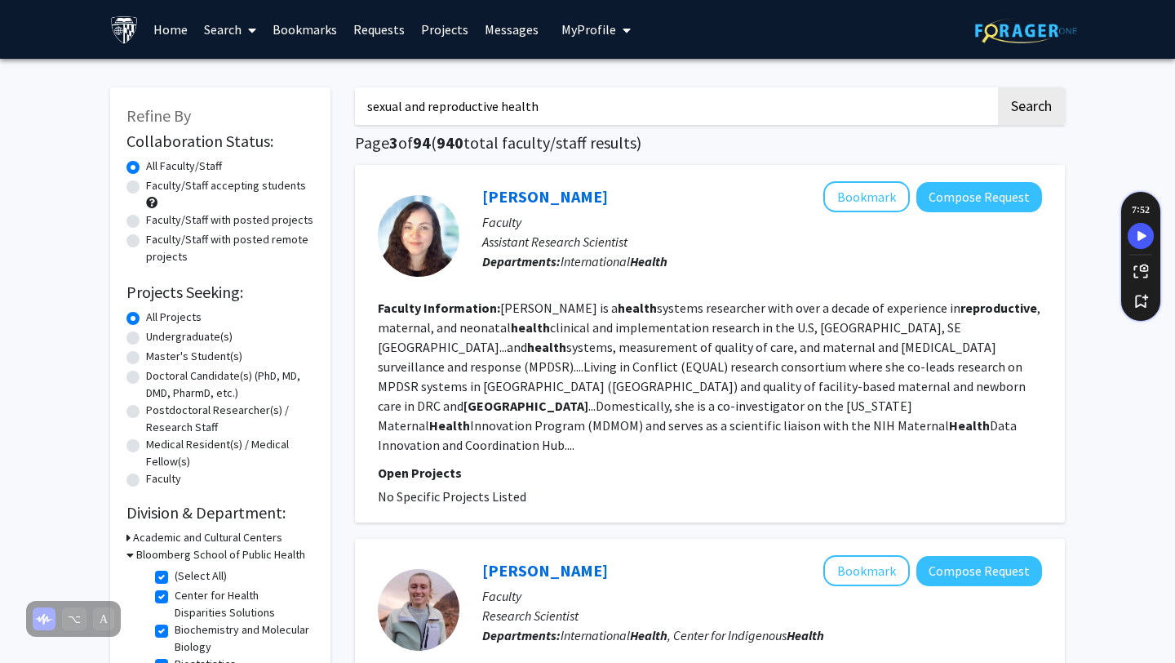
click at [457, 28] on link "Projects" at bounding box center [445, 29] width 64 height 57
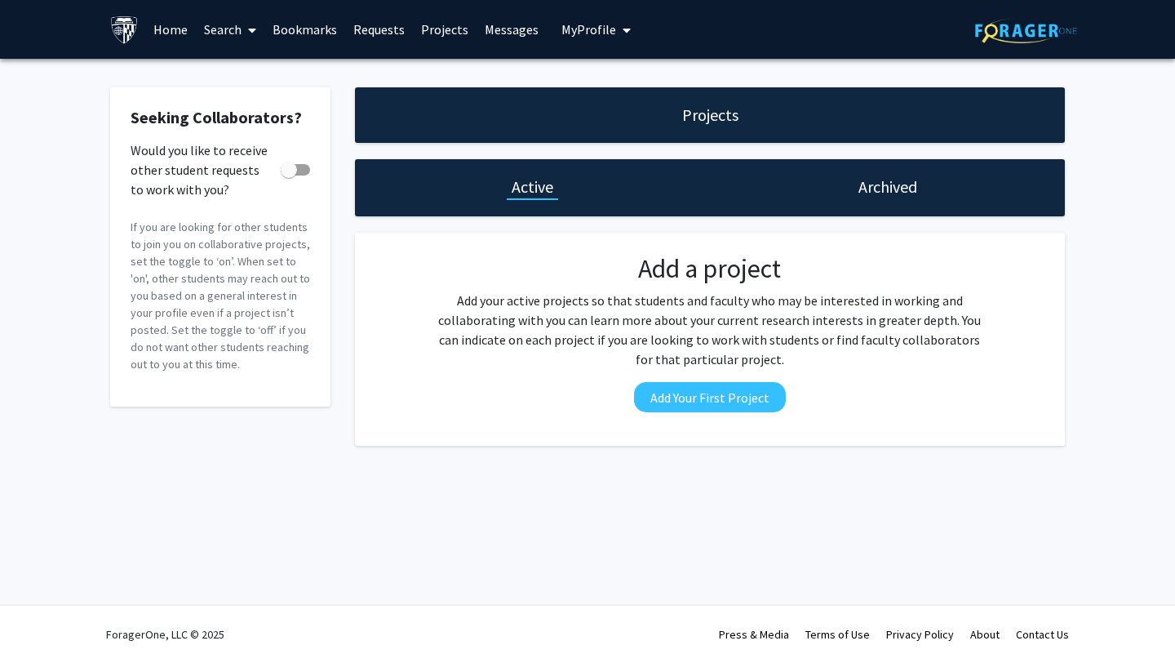
click at [616, 32] on span "My profile dropdown to access profile and logout" at bounding box center [623, 30] width 15 height 57
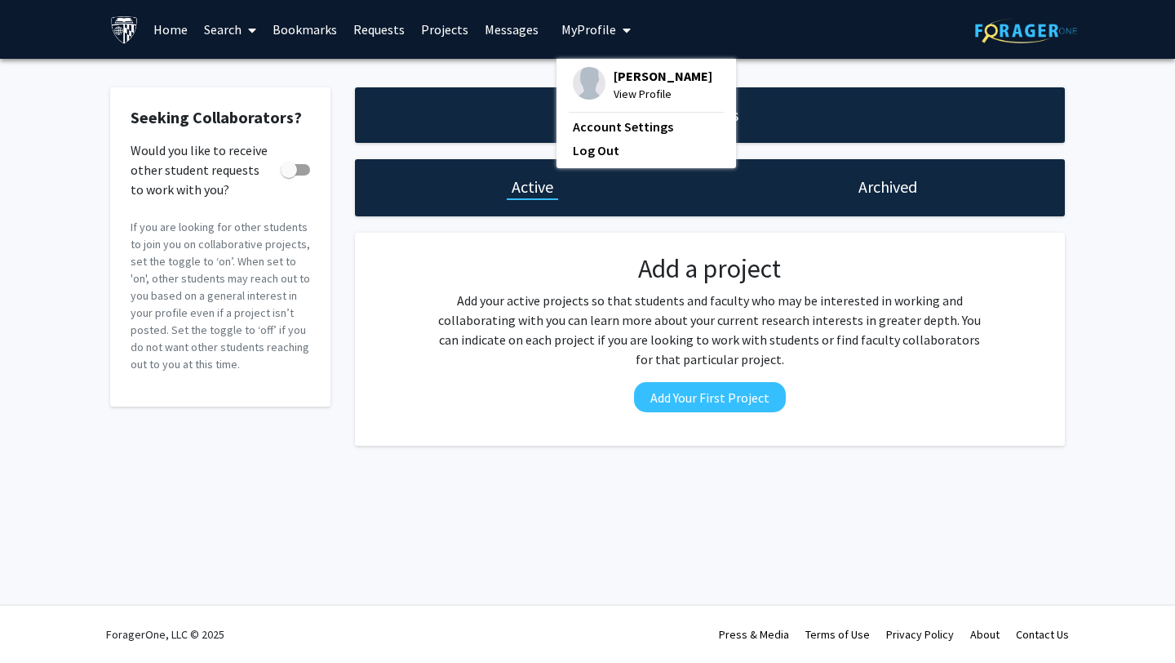
click at [624, 101] on span "View Profile" at bounding box center [663, 94] width 99 height 18
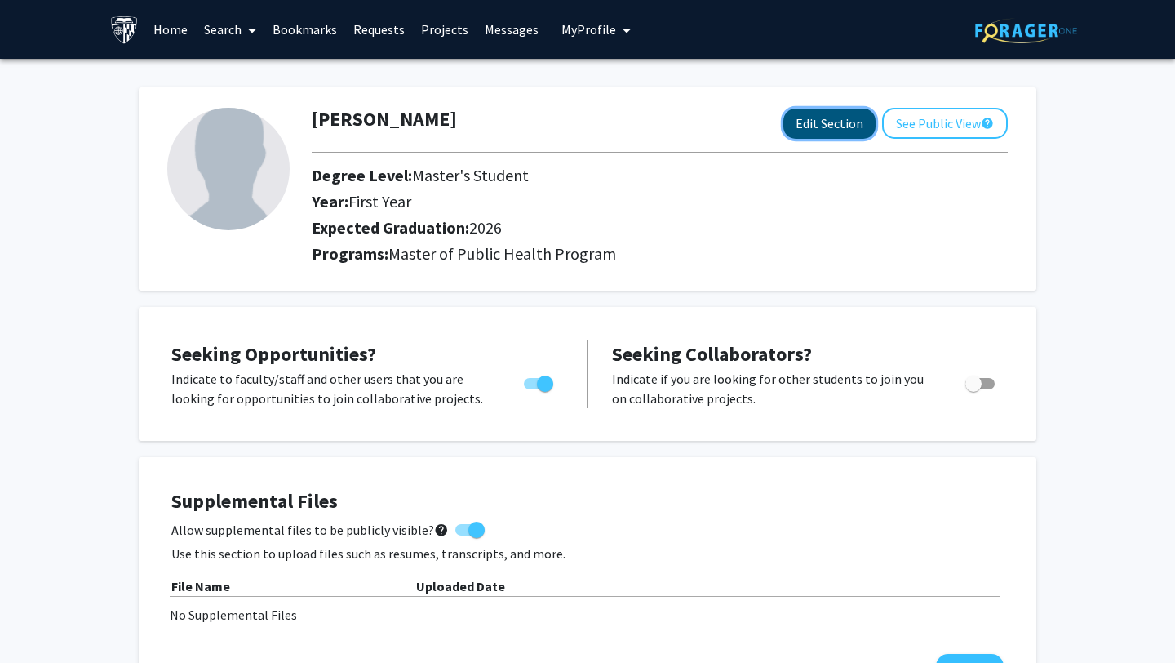
click at [831, 126] on button "Edit Section" at bounding box center [829, 124] width 92 height 30
select select "first_year"
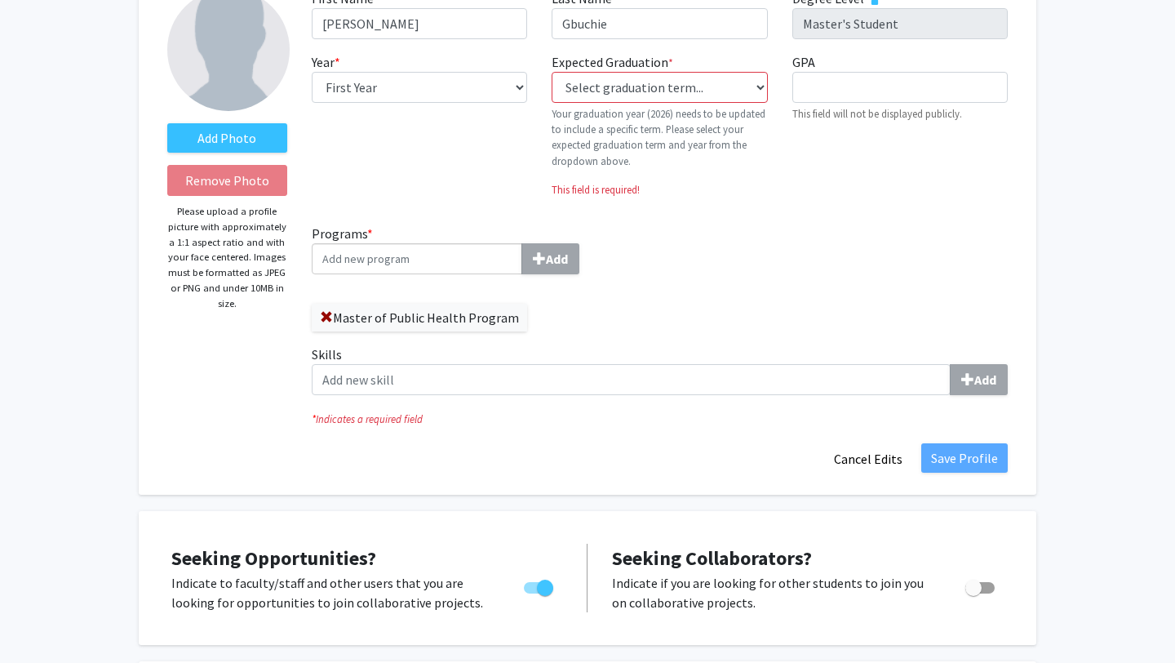
scroll to position [151, 0]
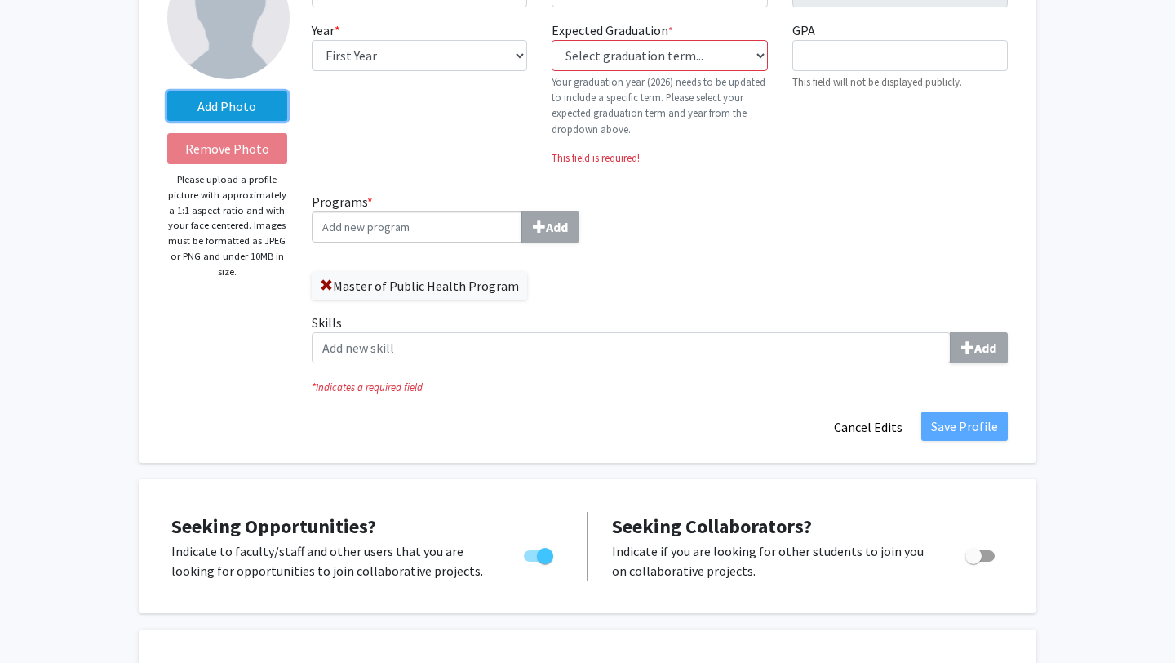
click at [231, 107] on label "Add Photo" at bounding box center [227, 105] width 120 height 29
click at [0, 0] on input "Add Photo" at bounding box center [0, 0] width 0 height 0
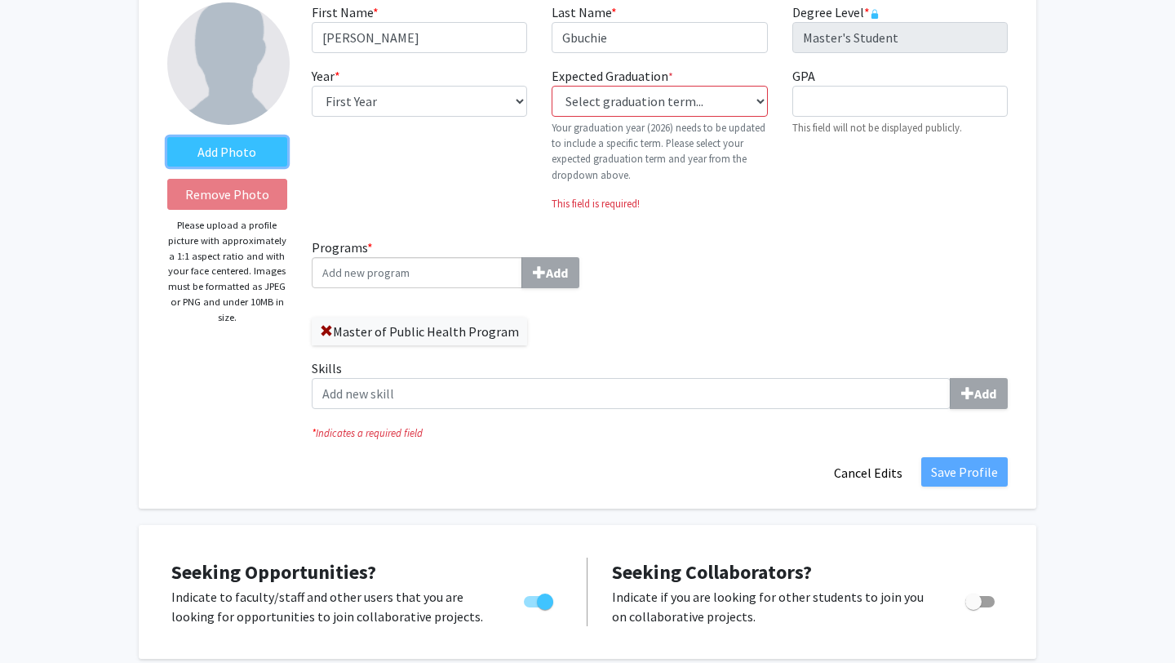
scroll to position [0, 0]
